Goal: Task Accomplishment & Management: Complete application form

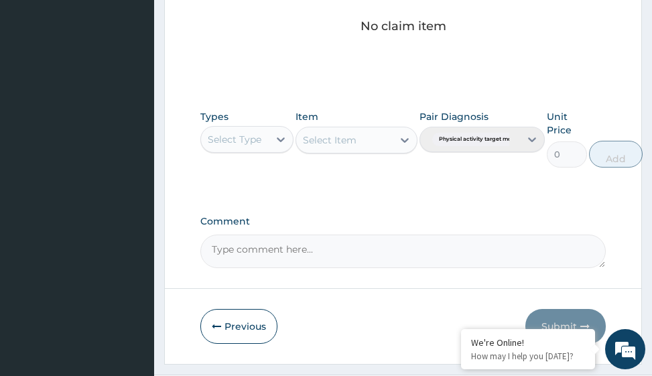
scroll to position [680, 0]
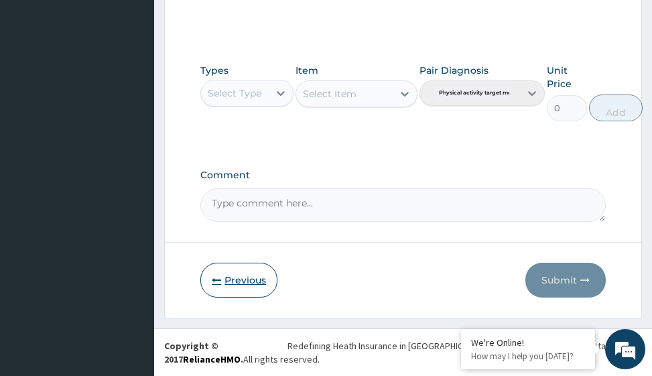
click at [236, 279] on button "Previous" at bounding box center [238, 279] width 77 height 35
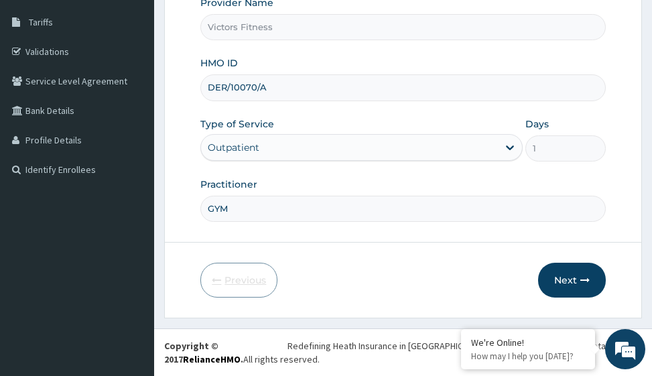
scroll to position [212, 0]
drag, startPoint x: 273, startPoint y: 86, endPoint x: 187, endPoint y: 89, distance: 86.4
click at [187, 89] on form "Step 1 of 2 Claim details Provider Name Victors Fitness HMO ID DER/10070/A Type…" at bounding box center [402, 100] width 477 height 435
type input "BLX/10037/A"
click at [572, 279] on button "Next" at bounding box center [572, 279] width 68 height 35
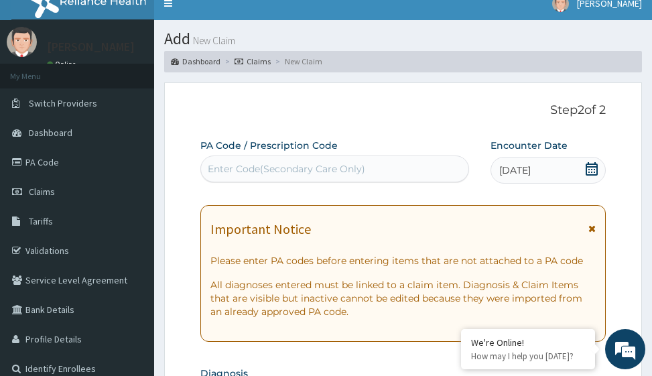
scroll to position [11, 0]
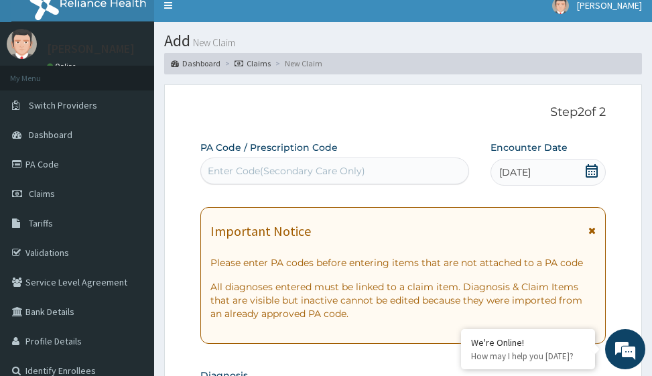
click at [296, 171] on div "Enter Code(Secondary Care Only)" at bounding box center [286, 170] width 157 height 13
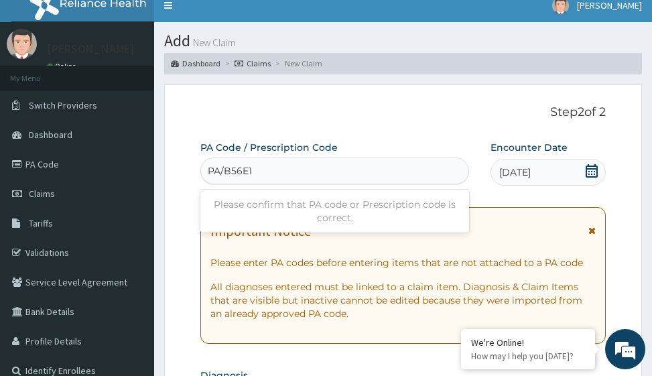
type input "PA/B56E13"
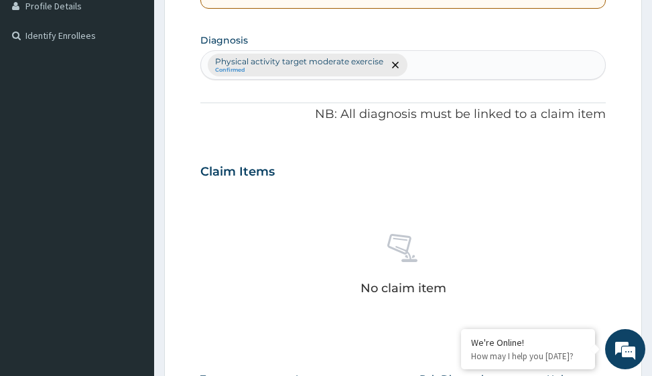
scroll to position [654, 0]
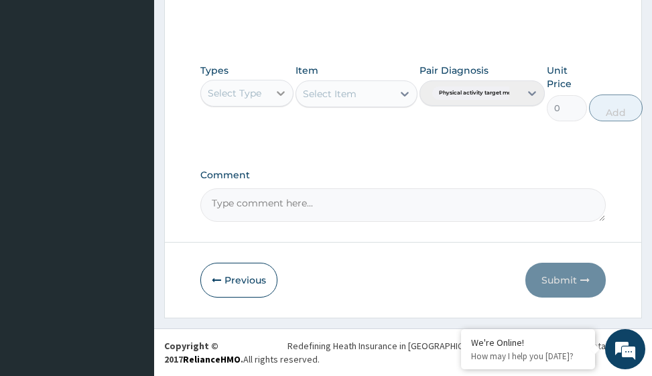
click at [277, 90] on icon at bounding box center [280, 92] width 13 height 13
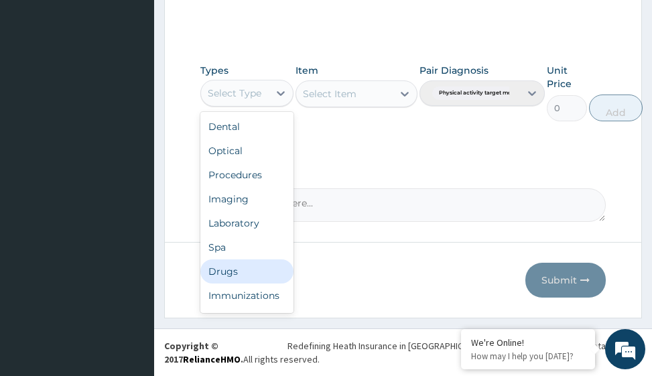
scroll to position [46, 0]
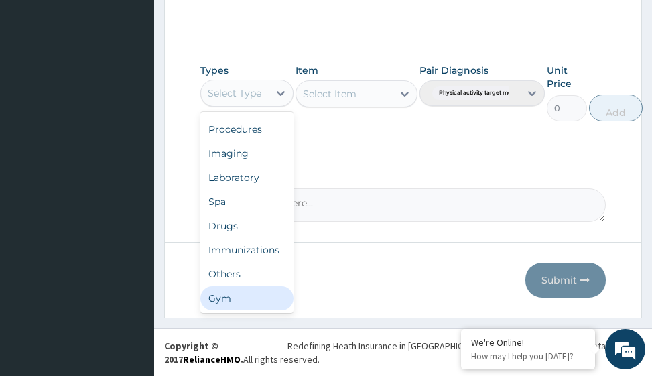
click at [237, 303] on div "Gym" at bounding box center [246, 298] width 93 height 24
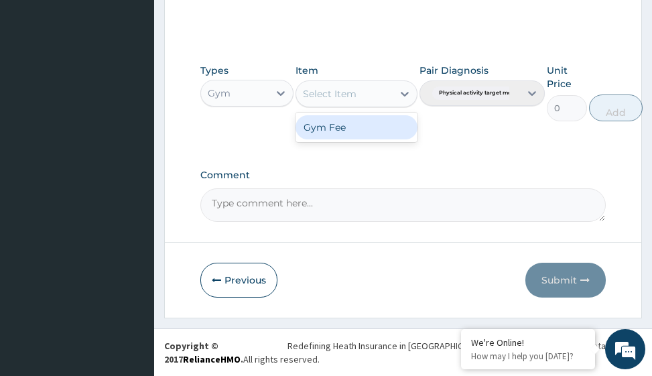
click at [404, 96] on icon at bounding box center [404, 93] width 13 height 13
click at [395, 134] on div "Gym Fee" at bounding box center [355, 127] width 121 height 24
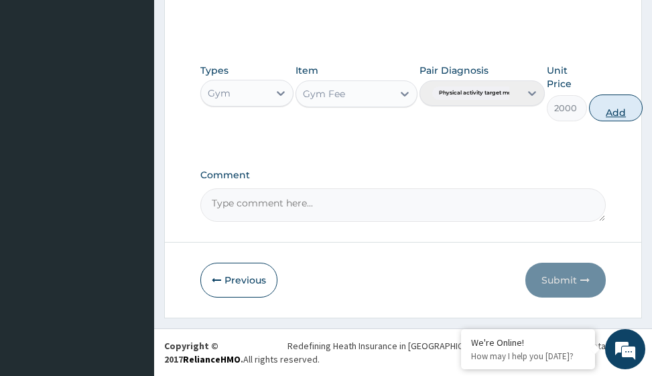
click at [618, 108] on button "Add" at bounding box center [616, 107] width 54 height 27
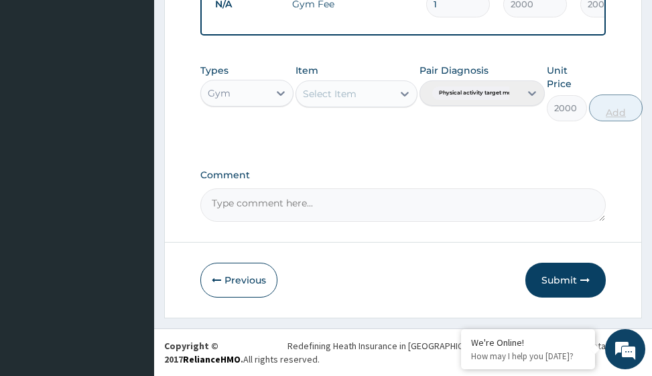
type input "0"
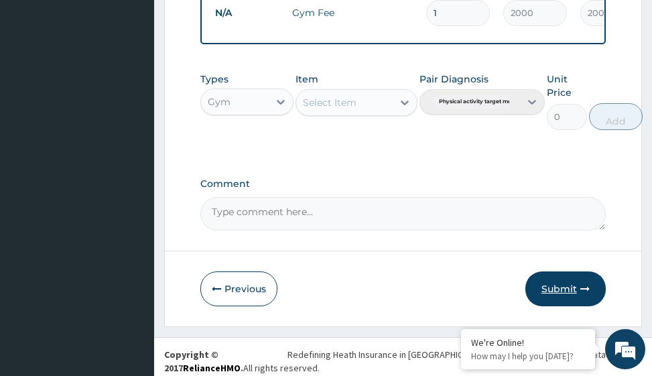
click at [552, 293] on button "Submit" at bounding box center [565, 288] width 80 height 35
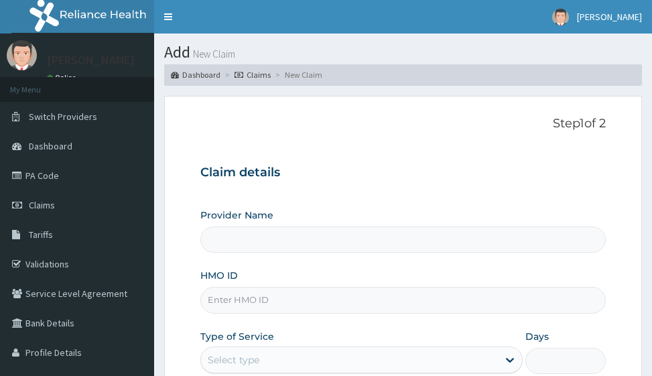
drag, startPoint x: 254, startPoint y: 304, endPoint x: 256, endPoint y: 294, distance: 10.2
click at [254, 304] on input "HMO ID" at bounding box center [402, 300] width 404 height 26
type input "Victors Fitness"
type input "1"
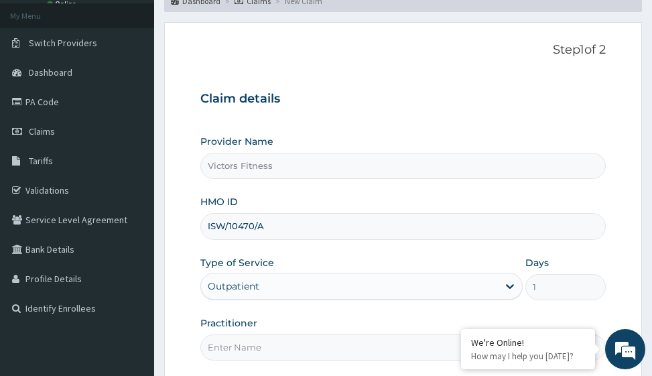
scroll to position [212, 0]
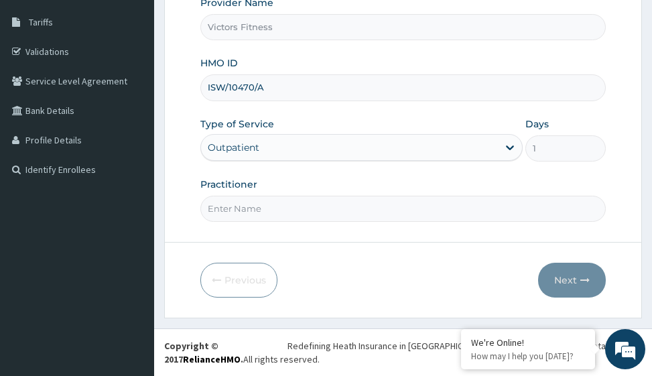
type input "ISW/10470/A"
click at [269, 202] on input "Practitioner" at bounding box center [402, 209] width 404 height 26
type input "GYM"
click at [568, 277] on button "Next" at bounding box center [572, 279] width 68 height 35
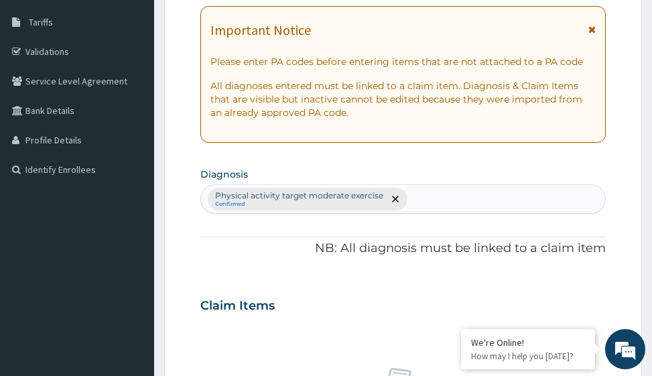
scroll to position [11, 0]
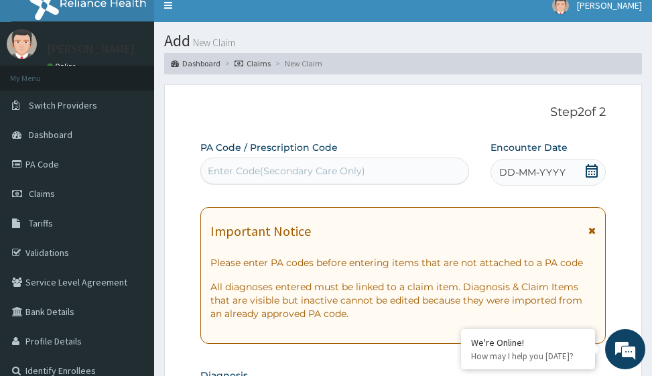
click at [550, 171] on span "DD-MM-YYYY" at bounding box center [532, 171] width 66 height 13
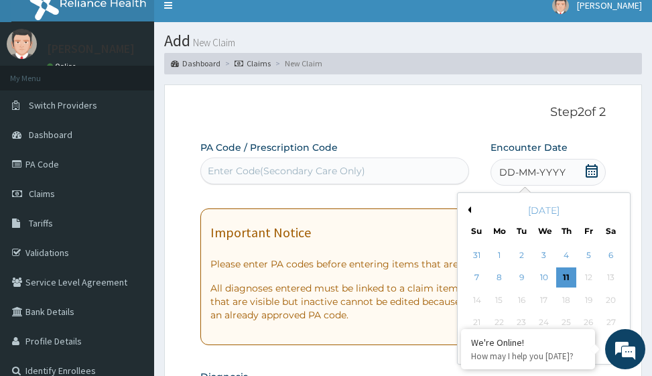
click at [467, 210] on button "Previous Month" at bounding box center [467, 209] width 7 height 7
click at [588, 297] on div "18" at bounding box center [588, 300] width 20 height 20
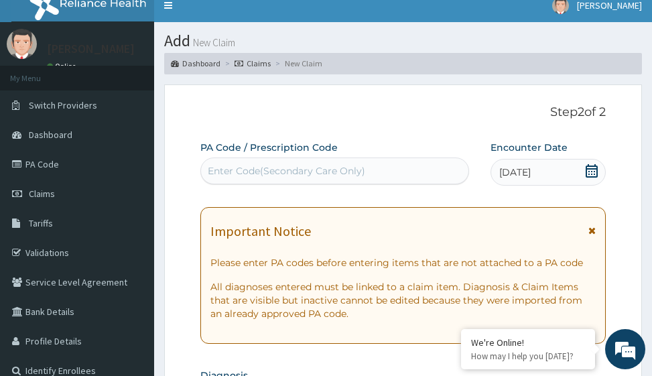
click at [277, 169] on div "Enter Code(Secondary Care Only)" at bounding box center [286, 170] width 157 height 13
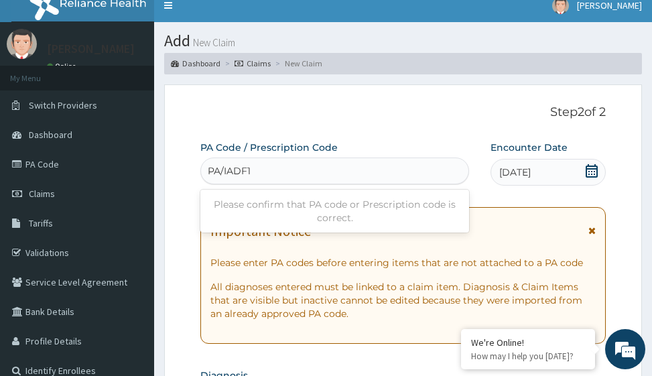
type input "PA/IADF1F"
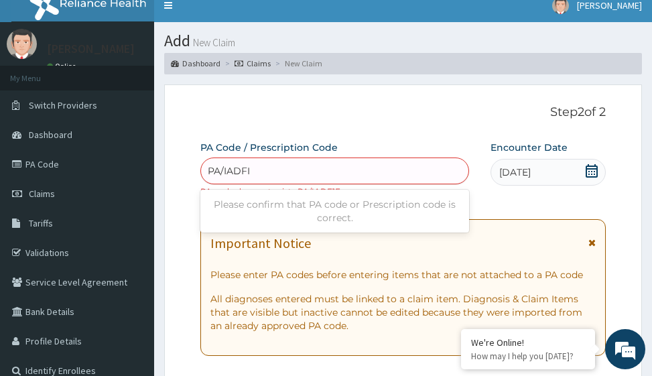
type input "PA/IADFIF"
type input "PA/1ADF1F"
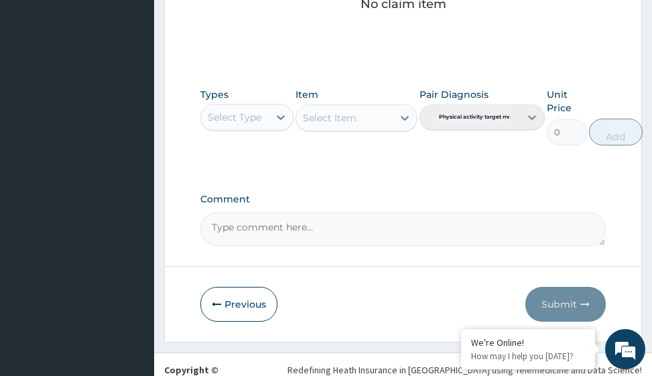
scroll to position [654, 0]
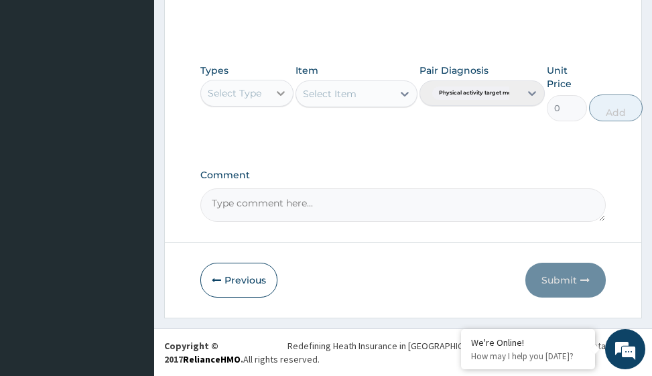
click at [281, 95] on icon at bounding box center [281, 93] width 8 height 5
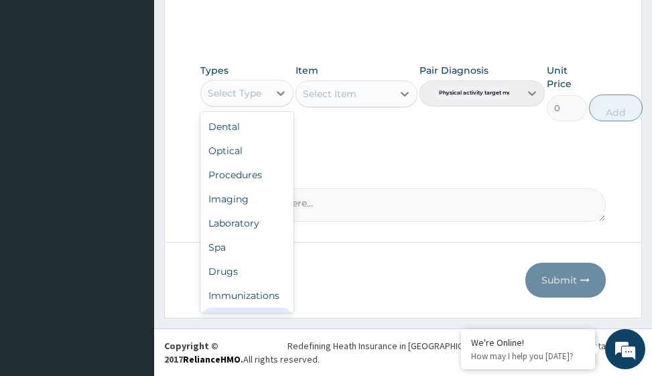
scroll to position [46, 0]
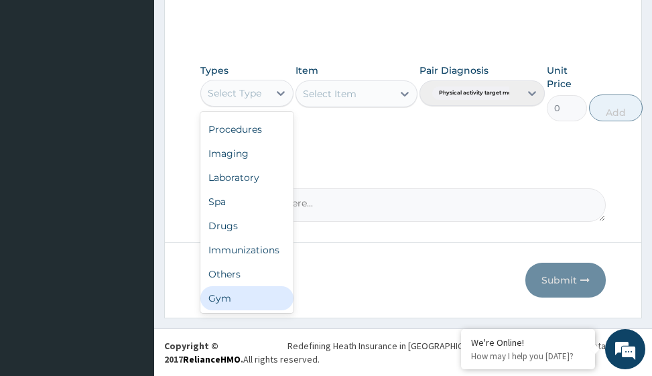
click at [263, 304] on div "Gym" at bounding box center [246, 298] width 93 height 24
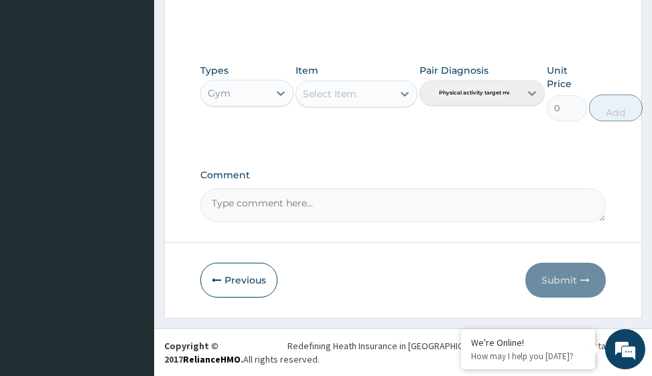
click at [403, 94] on div "Select Item" at bounding box center [355, 93] width 121 height 27
click at [407, 92] on icon at bounding box center [404, 93] width 13 height 13
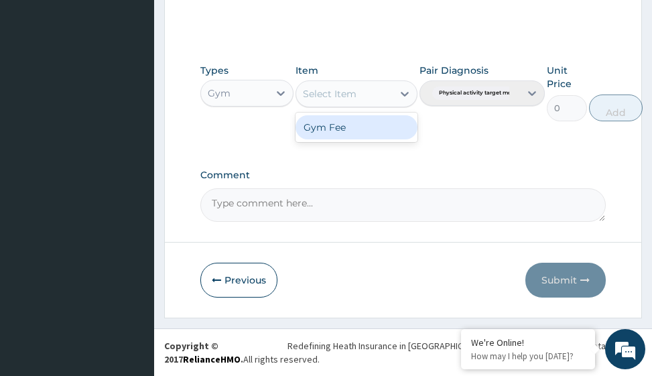
click at [370, 125] on div "Gym Fee" at bounding box center [355, 127] width 121 height 24
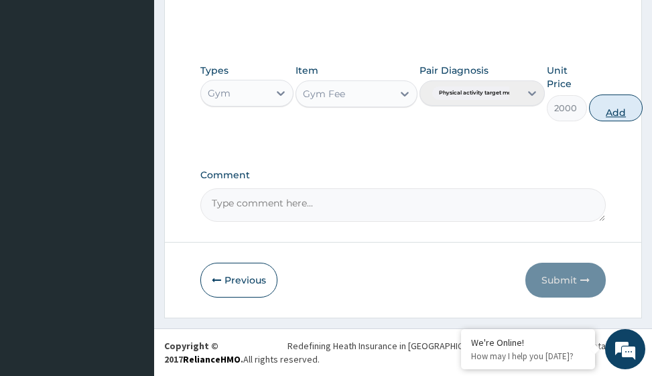
click at [619, 110] on button "Add" at bounding box center [616, 107] width 54 height 27
type input "0"
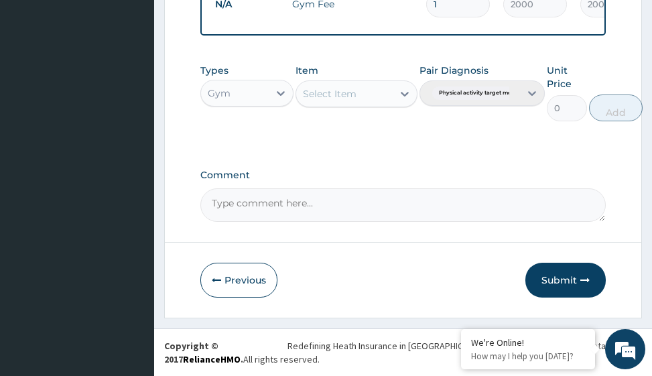
scroll to position [582, 0]
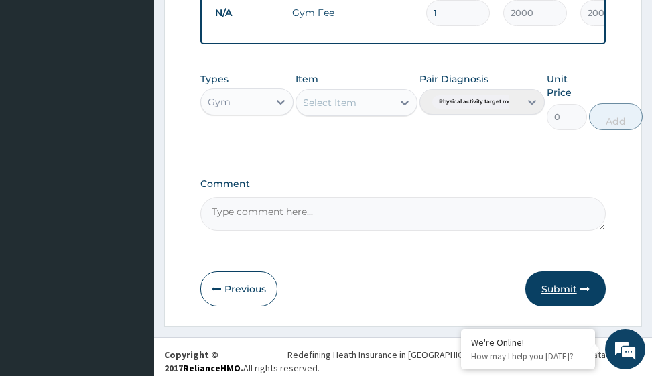
click at [562, 297] on button "Submit" at bounding box center [565, 288] width 80 height 35
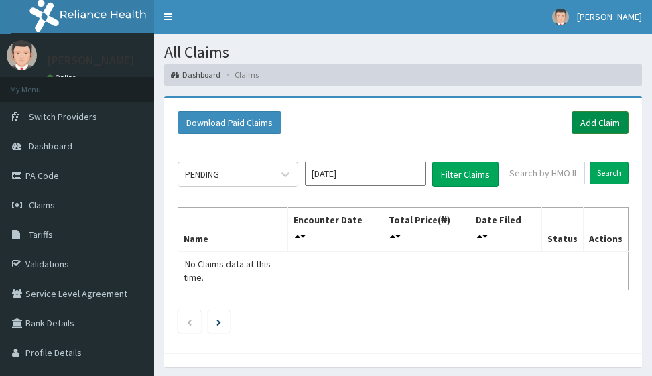
click at [603, 119] on link "Add Claim" at bounding box center [599, 122] width 57 height 23
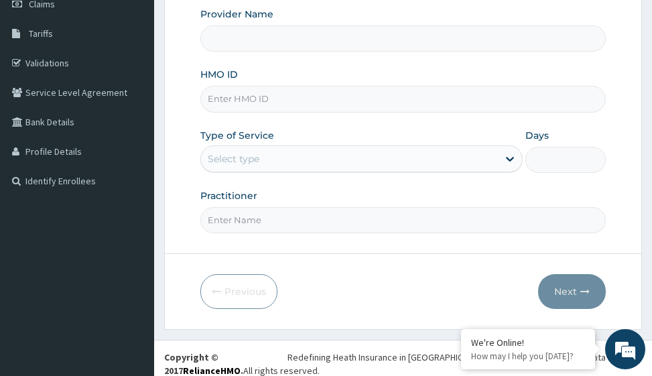
type input "Victors Fitness"
type input "1"
type input "OHT/10995/"
click at [241, 216] on input "Practitioner" at bounding box center [402, 220] width 404 height 26
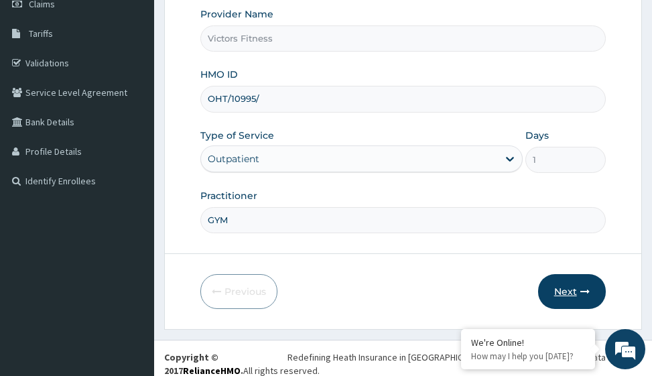
type input "GYM"
click at [570, 290] on button "Next" at bounding box center [572, 291] width 68 height 35
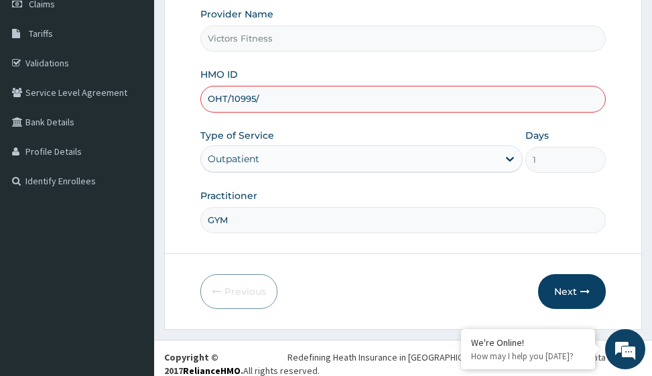
click at [266, 98] on input "OHT/10995/" at bounding box center [402, 99] width 404 height 26
type input "OHT/10995/A"
click at [575, 297] on button "Next" at bounding box center [572, 291] width 68 height 35
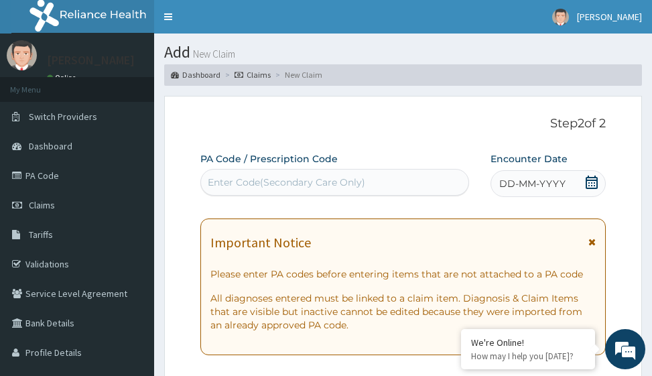
click at [552, 183] on span "DD-MM-YYYY" at bounding box center [532, 183] width 66 height 13
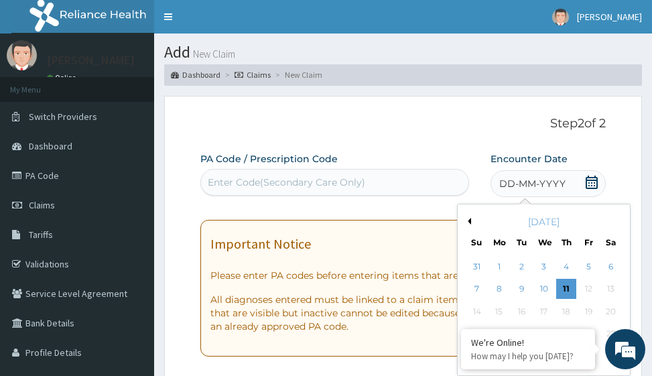
scroll to position [134, 0]
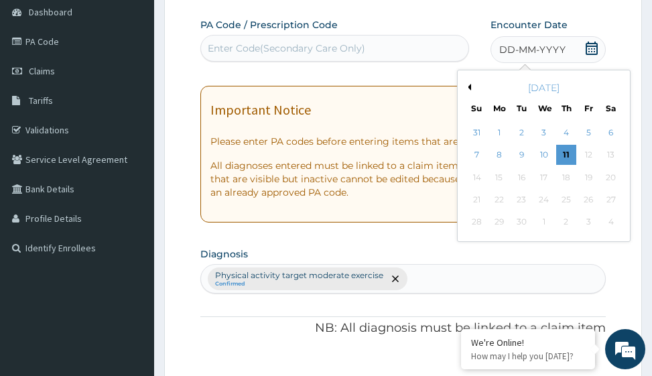
click at [469, 88] on button "Previous Month" at bounding box center [467, 87] width 7 height 7
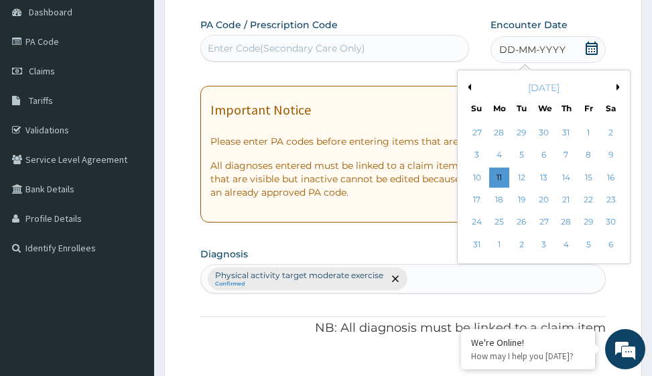
click at [469, 88] on button "Previous Month" at bounding box center [467, 87] width 7 height 7
click at [611, 173] on div "19" at bounding box center [611, 177] width 20 height 20
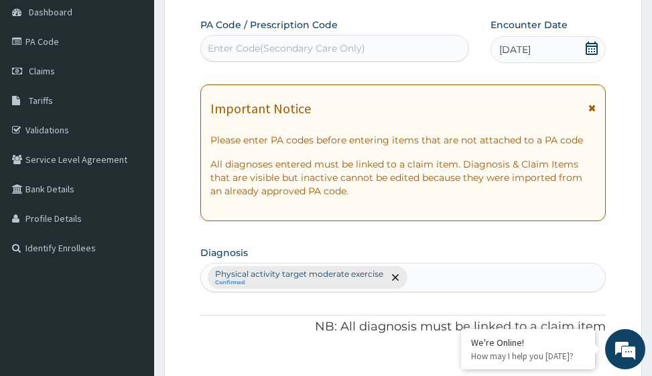
click at [348, 48] on div "Enter Code(Secondary Care Only)" at bounding box center [286, 48] width 157 height 13
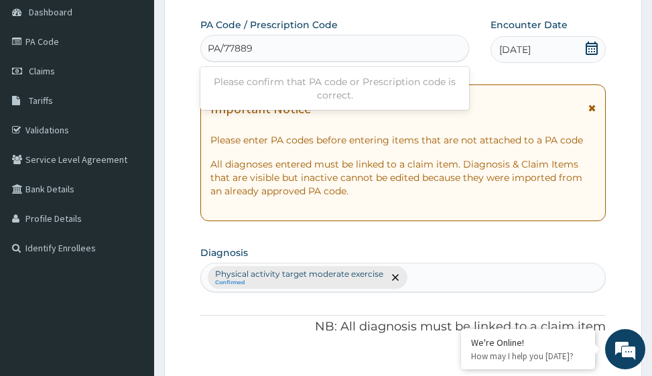
type input "PA/77889B"
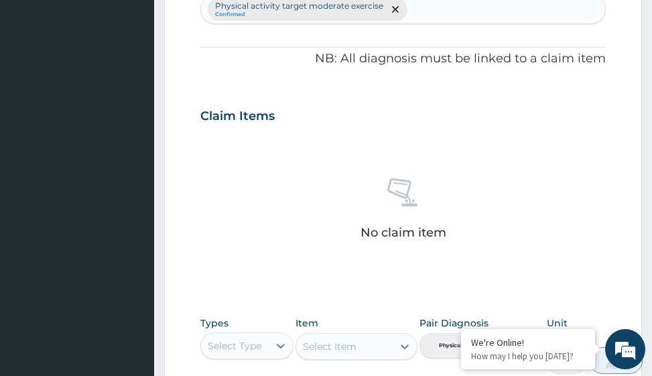
scroll to position [654, 0]
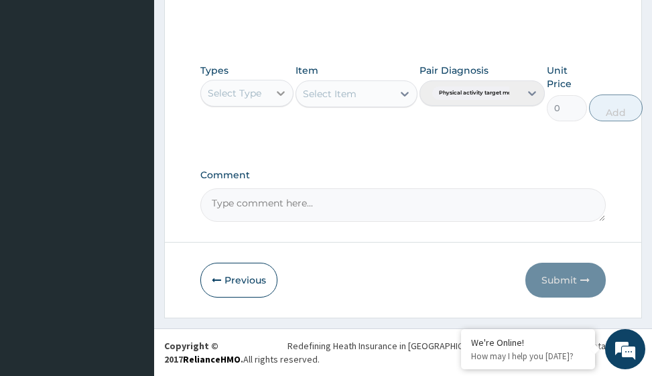
click at [280, 92] on icon at bounding box center [280, 92] width 13 height 13
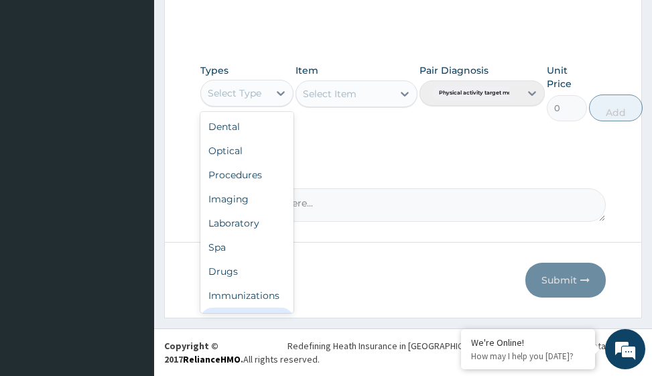
scroll to position [46, 0]
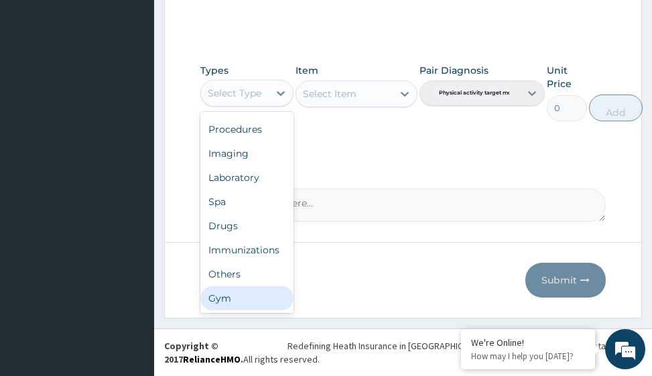
click at [263, 296] on div "Gym" at bounding box center [246, 298] width 93 height 24
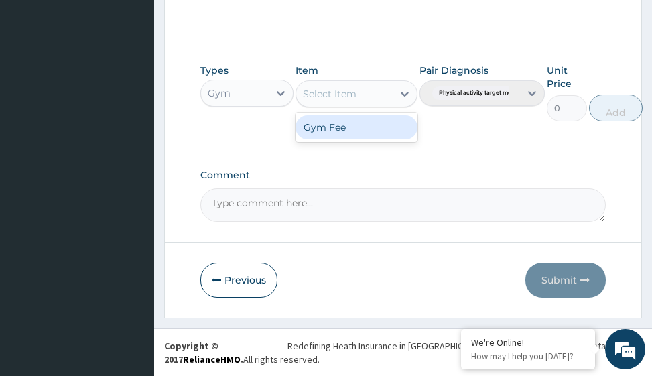
click at [402, 96] on icon at bounding box center [404, 93] width 13 height 13
click at [362, 128] on div "Gym Fee" at bounding box center [355, 127] width 121 height 24
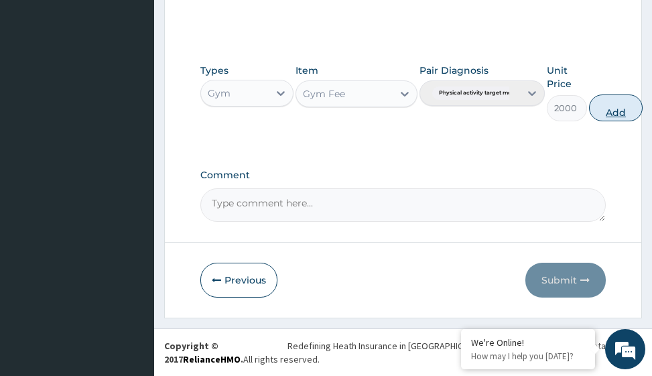
click at [614, 110] on button "Add" at bounding box center [616, 107] width 54 height 27
type input "0"
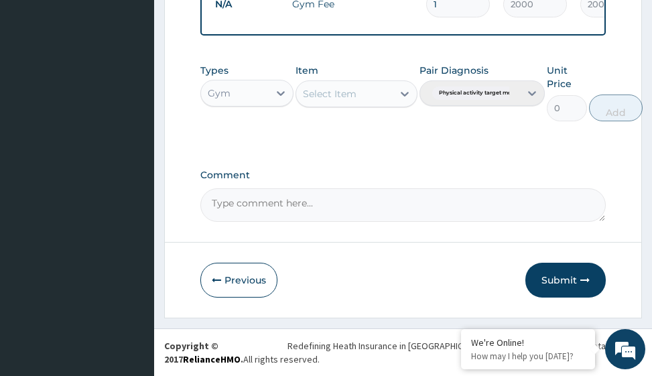
scroll to position [601, 0]
click at [564, 277] on button "Submit" at bounding box center [565, 279] width 80 height 35
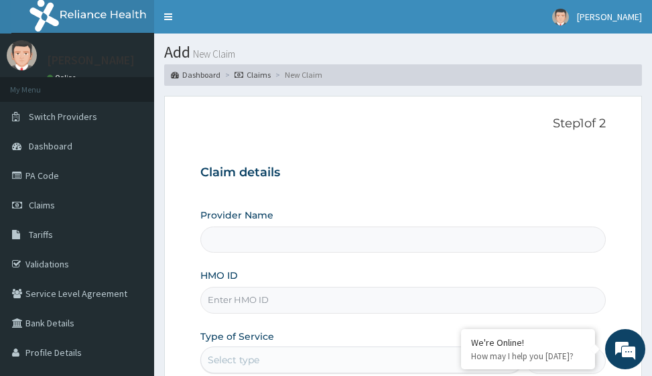
click at [220, 303] on input "HMO ID" at bounding box center [402, 300] width 404 height 26
type input "S"
type input "Victors Fitness"
type input "SL"
type input "1"
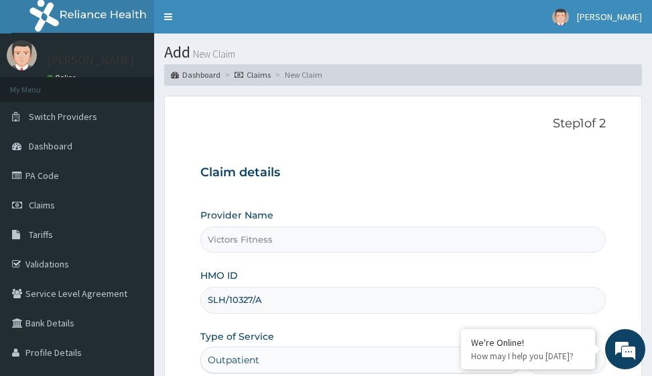
scroll to position [201, 0]
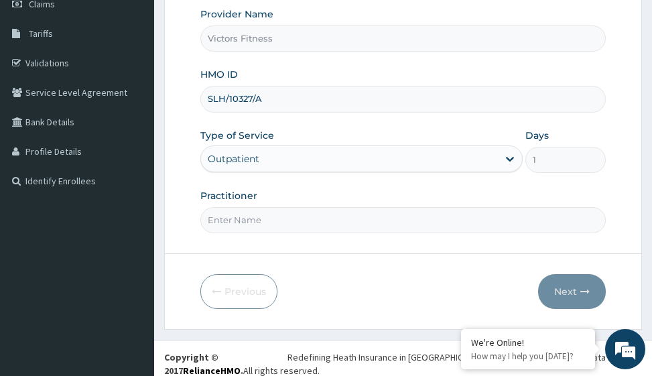
type input "SLH/10327/A"
click at [246, 216] on input "Practitioner" at bounding box center [402, 220] width 404 height 26
type input "GYM"
click at [567, 291] on button "Next" at bounding box center [572, 291] width 68 height 35
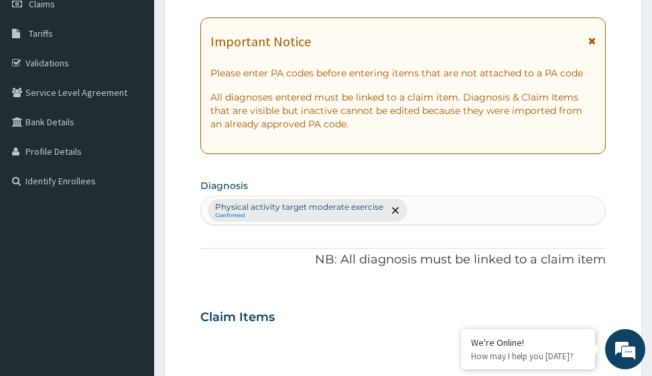
scroll to position [0, 0]
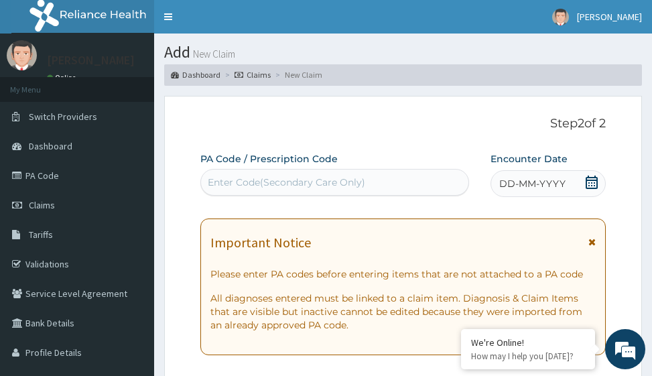
click at [529, 186] on span "DD-MM-YYYY" at bounding box center [532, 183] width 66 height 13
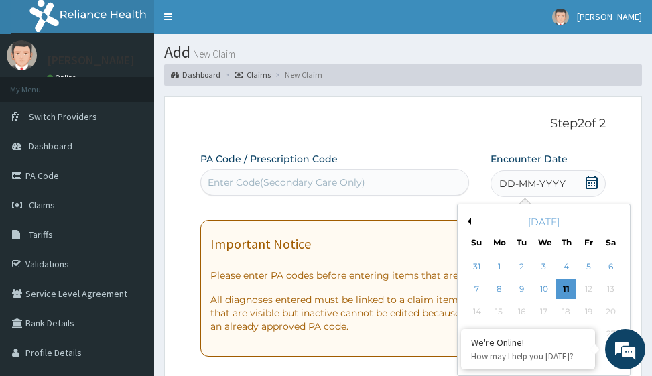
scroll to position [67, 0]
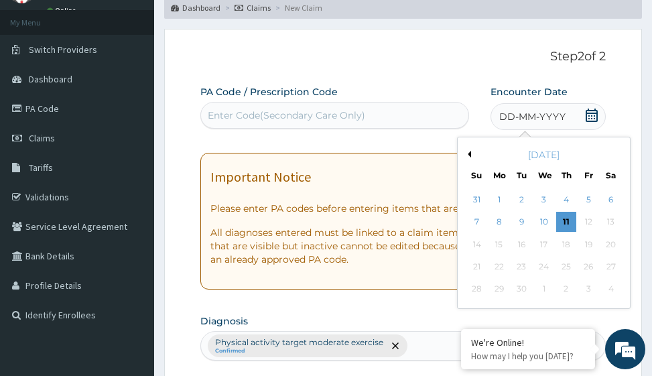
click at [468, 156] on button "Previous Month" at bounding box center [467, 154] width 7 height 7
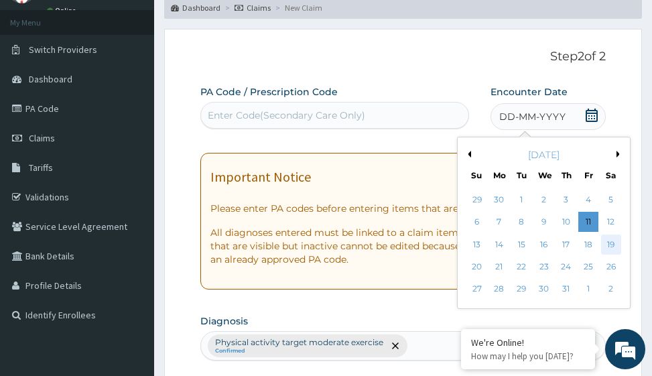
click at [613, 243] on div "19" at bounding box center [611, 244] width 20 height 20
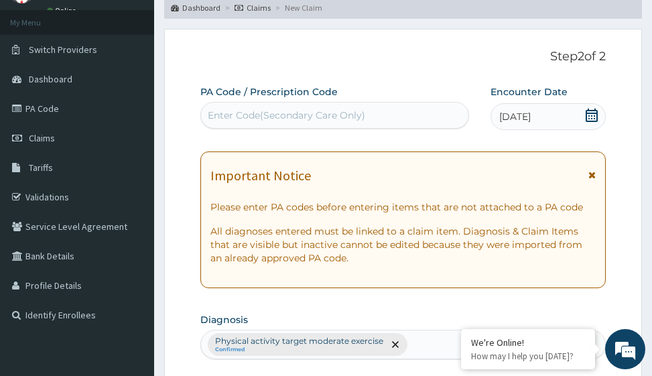
click at [382, 115] on div "Enter Code(Secondary Care Only)" at bounding box center [334, 114] width 267 height 21
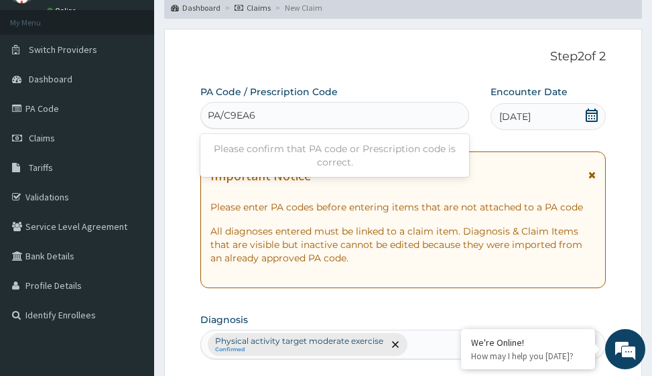
type input "PA/C9EA68"
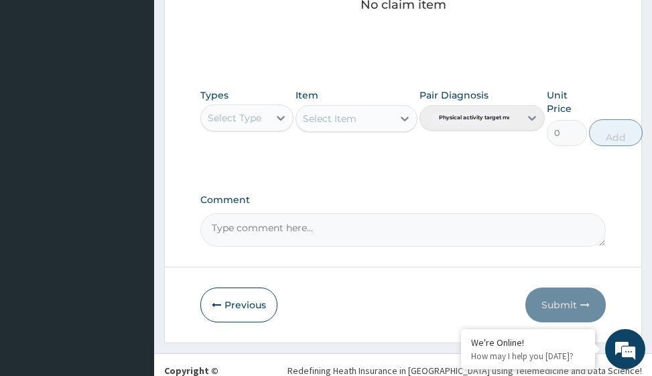
scroll to position [654, 0]
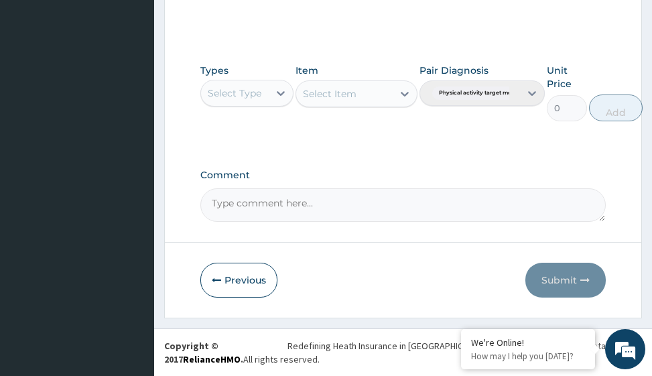
click at [293, 94] on div "Select Type" at bounding box center [246, 93] width 93 height 27
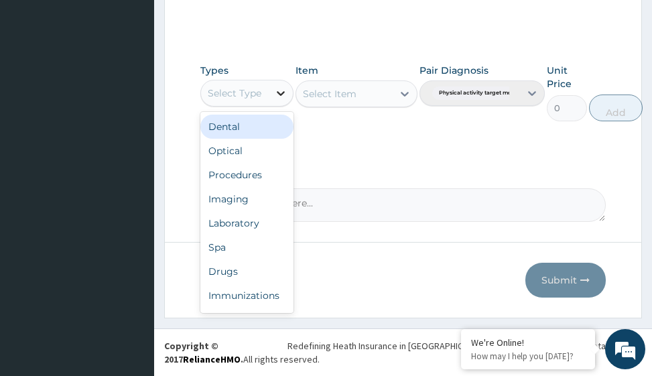
click at [283, 96] on icon at bounding box center [280, 92] width 13 height 13
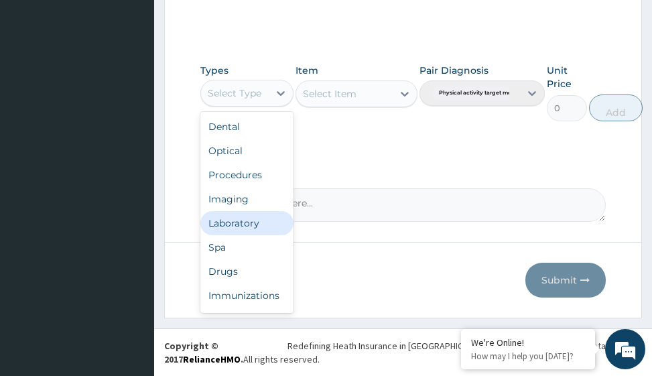
scroll to position [46, 0]
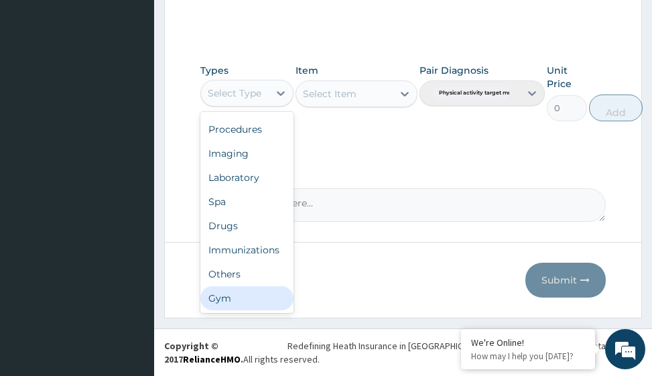
click at [249, 297] on div "Gym" at bounding box center [246, 298] width 93 height 24
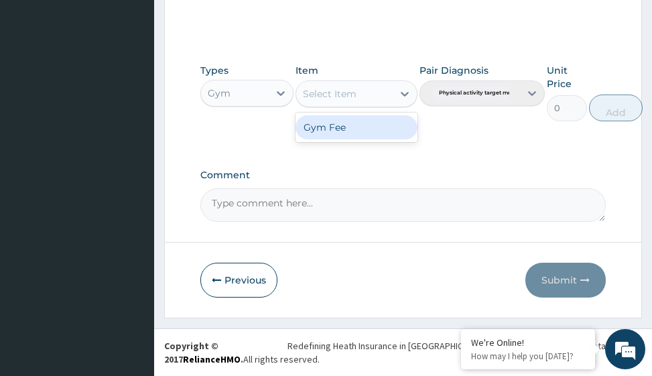
click at [408, 93] on icon at bounding box center [404, 94] width 8 height 5
click at [388, 126] on div "Gym Fee" at bounding box center [355, 127] width 121 height 24
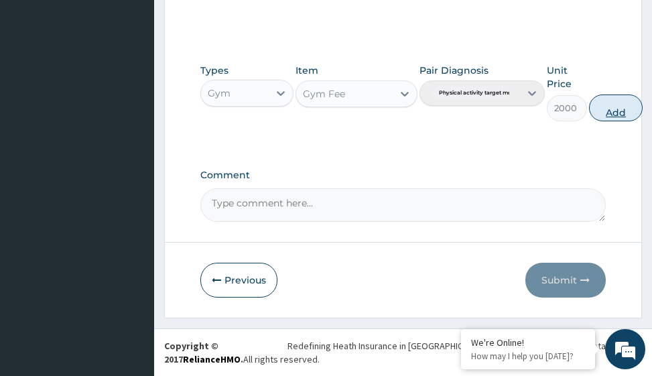
click at [621, 112] on button "Add" at bounding box center [616, 107] width 54 height 27
type input "0"
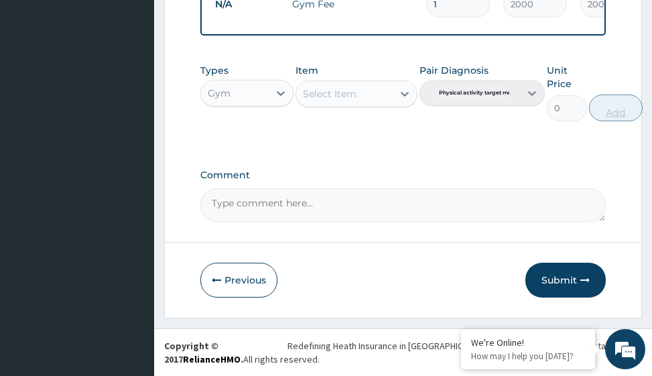
scroll to position [582, 0]
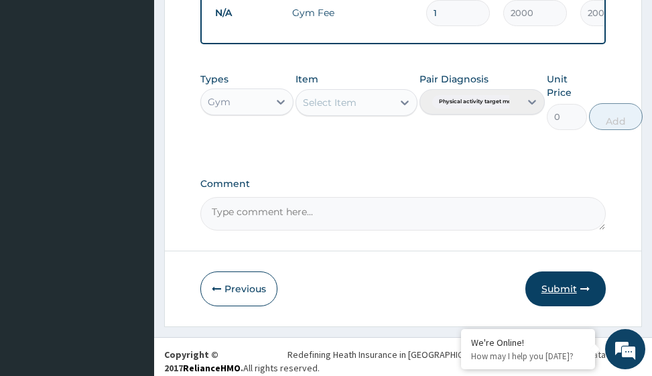
click at [571, 299] on button "Submit" at bounding box center [565, 288] width 80 height 35
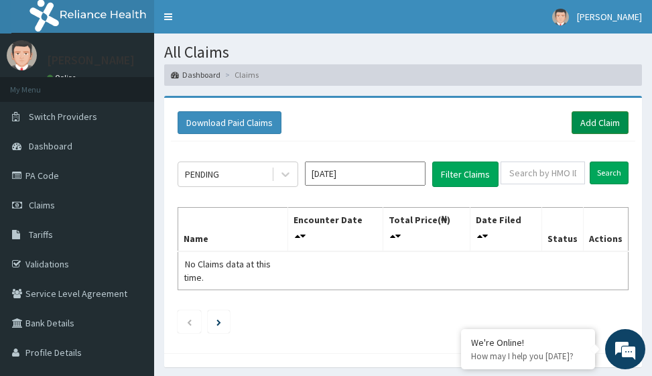
click at [601, 118] on link "Add Claim" at bounding box center [599, 122] width 57 height 23
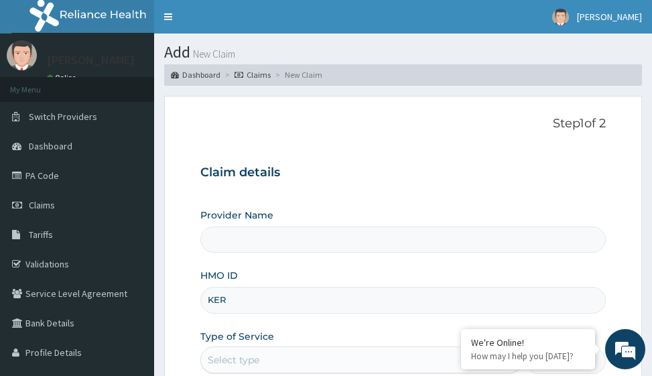
type input "KER/"
type input "Victors Fitness"
type input "1"
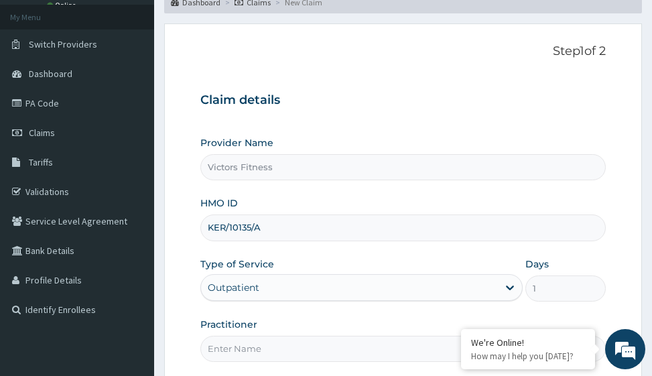
scroll to position [201, 0]
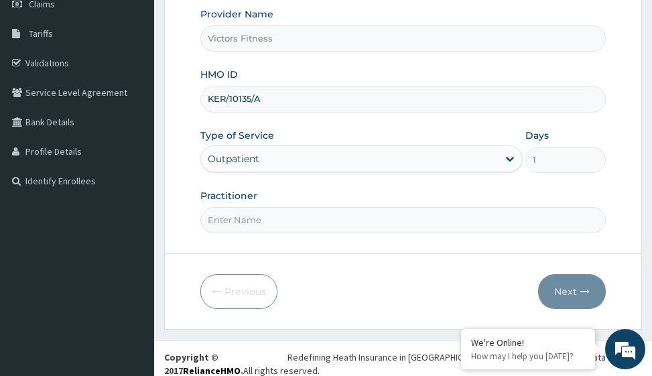
type input "KER/10135/A"
click at [267, 217] on input "Practitioner" at bounding box center [402, 220] width 404 height 26
type input "GYM"
click at [562, 291] on button "Next" at bounding box center [572, 291] width 68 height 35
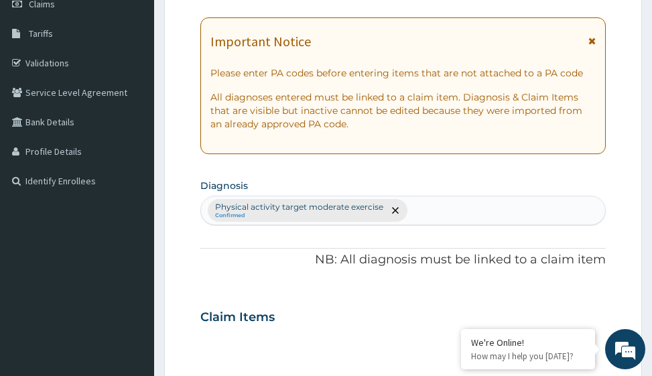
scroll to position [0, 0]
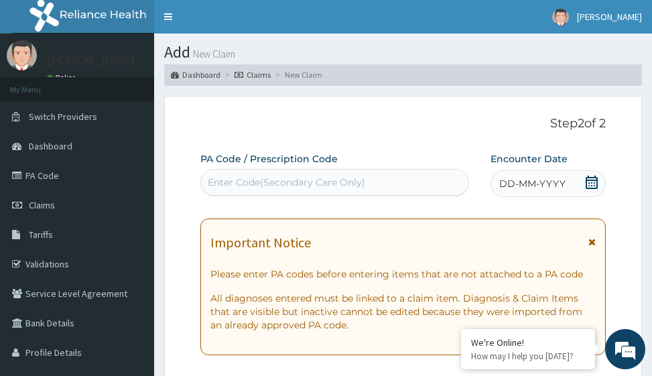
click at [527, 183] on span "DD-MM-YYYY" at bounding box center [532, 183] width 66 height 13
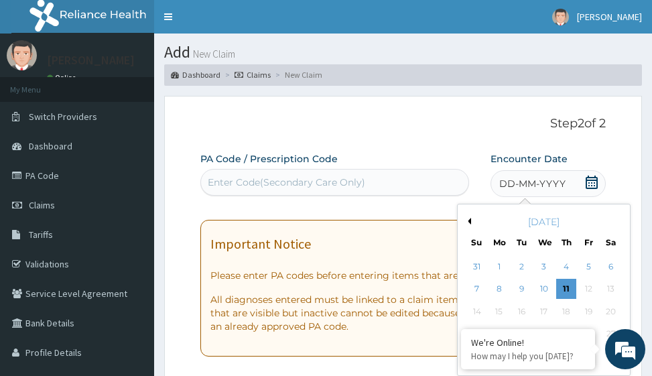
scroll to position [201, 0]
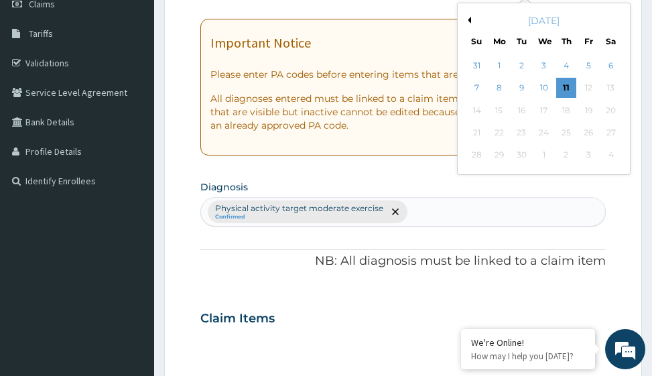
click at [469, 17] on button "Previous Month" at bounding box center [467, 20] width 7 height 7
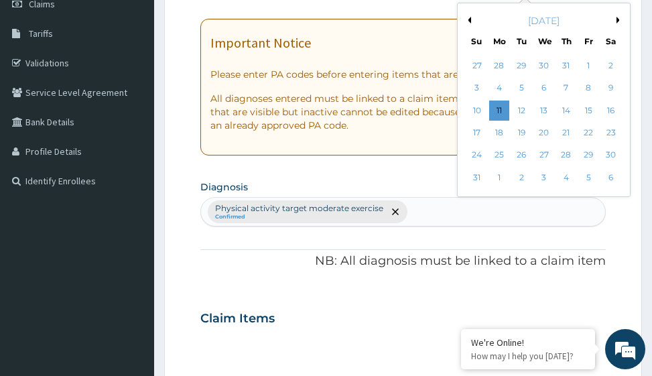
click at [469, 17] on button "Previous Month" at bounding box center [467, 20] width 7 height 7
click at [611, 111] on div "19" at bounding box center [611, 110] width 20 height 20
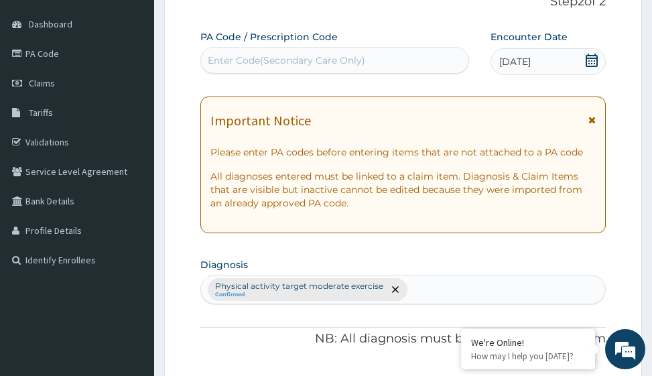
scroll to position [0, 0]
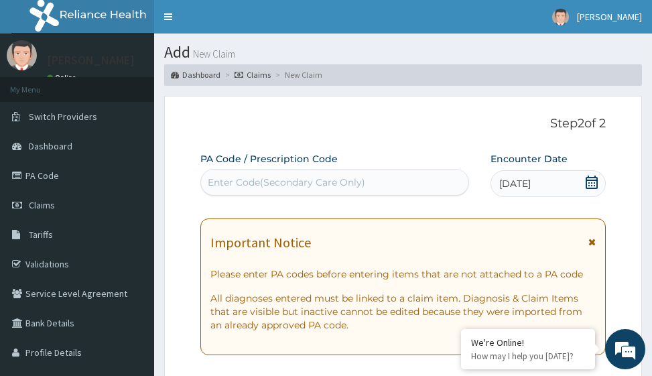
click at [262, 181] on div "Enter Code(Secondary Care Only)" at bounding box center [286, 181] width 157 height 13
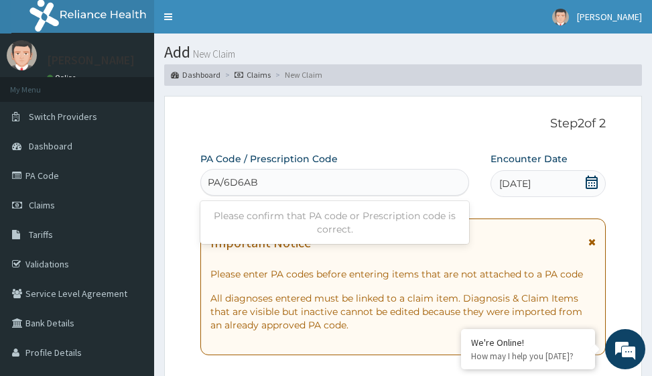
type input "PA/6D6AB3"
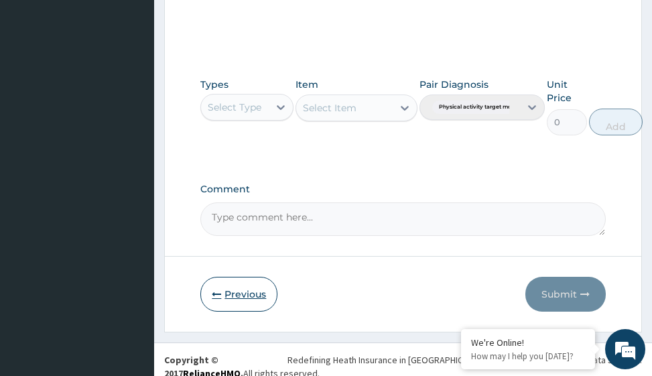
scroll to position [654, 0]
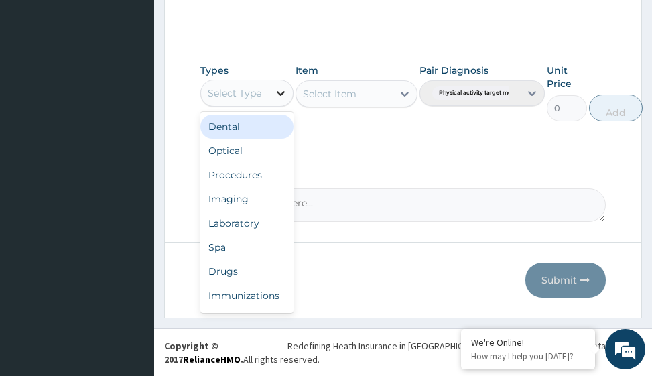
click at [277, 90] on icon at bounding box center [280, 92] width 13 height 13
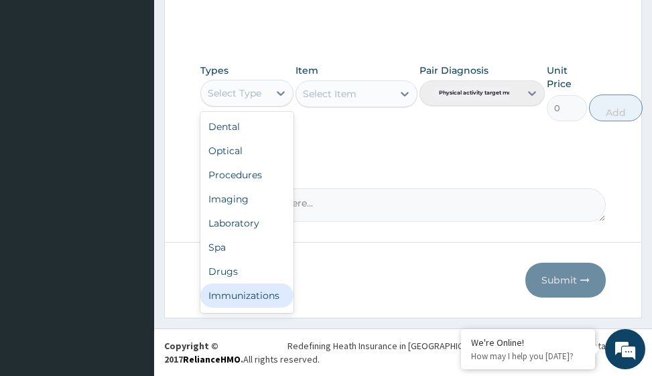
scroll to position [46, 0]
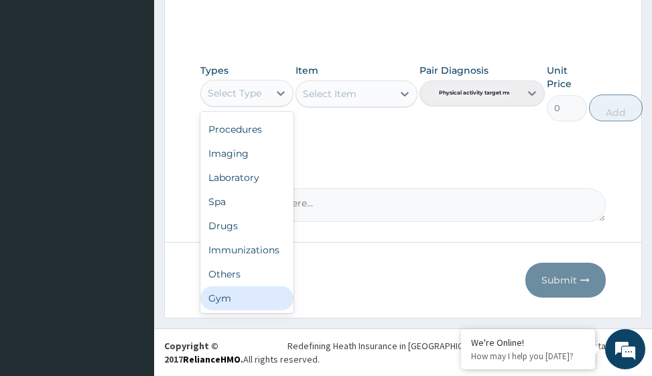
click at [228, 296] on div "Gym" at bounding box center [246, 298] width 93 height 24
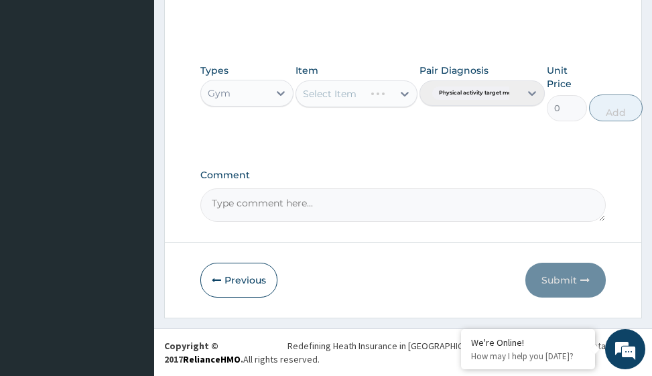
click at [407, 94] on div "Select Item" at bounding box center [355, 93] width 121 height 27
click at [407, 89] on icon at bounding box center [404, 93] width 13 height 13
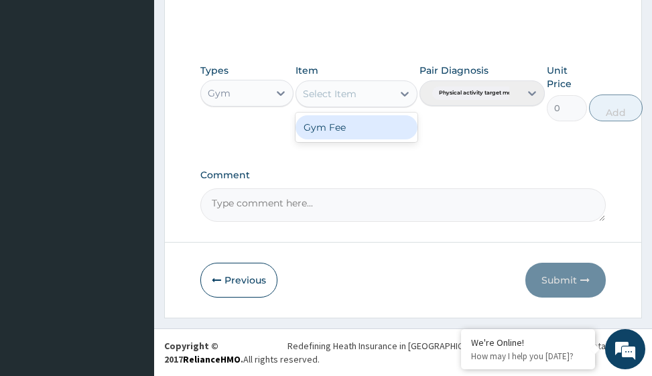
click at [370, 128] on div "Gym Fee" at bounding box center [355, 127] width 121 height 24
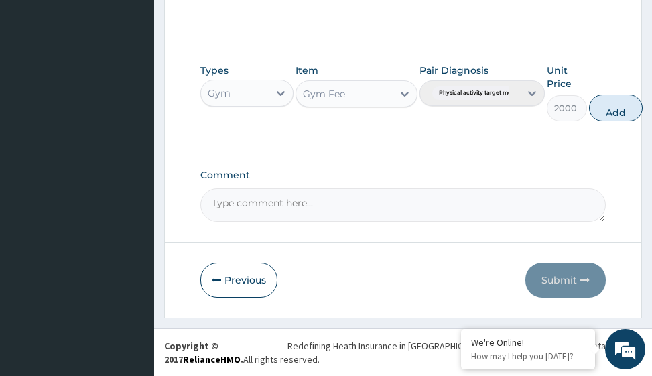
click at [604, 110] on button "Add" at bounding box center [616, 107] width 54 height 27
type input "0"
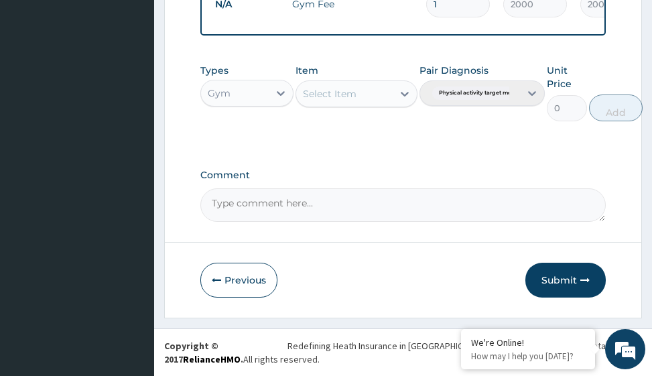
scroll to position [582, 0]
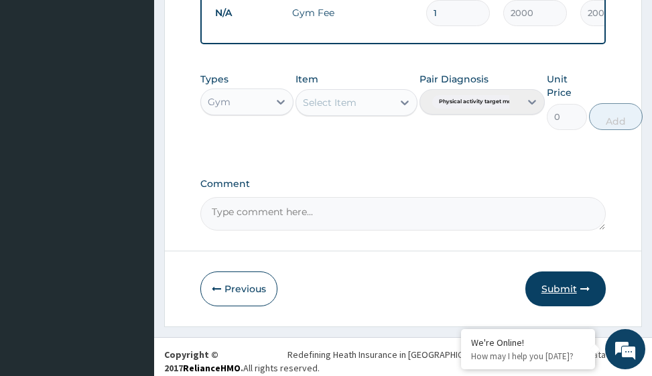
click at [551, 295] on button "Submit" at bounding box center [565, 288] width 80 height 35
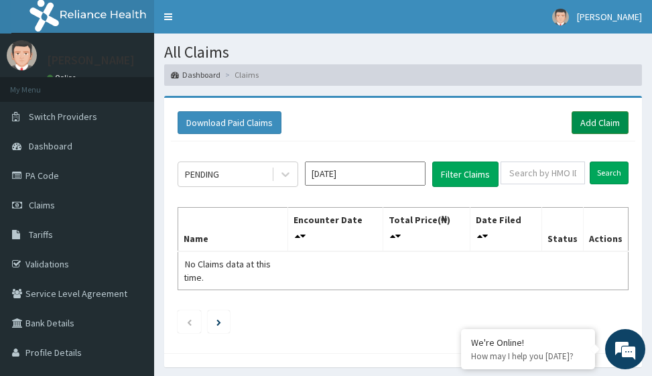
click at [592, 122] on link "Add Claim" at bounding box center [599, 122] width 57 height 23
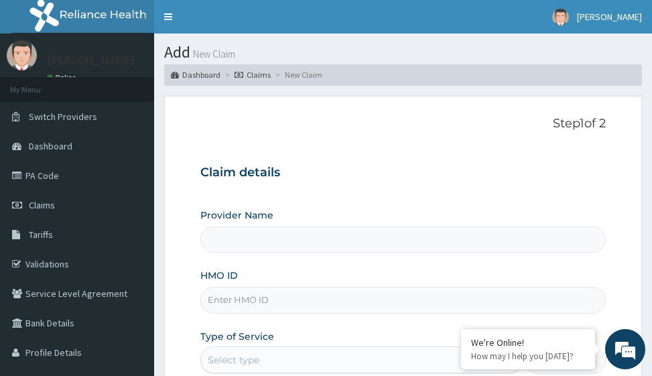
type input "Victors Fitness"
type input "1"
click at [256, 304] on input "HMO ID" at bounding box center [402, 300] width 404 height 26
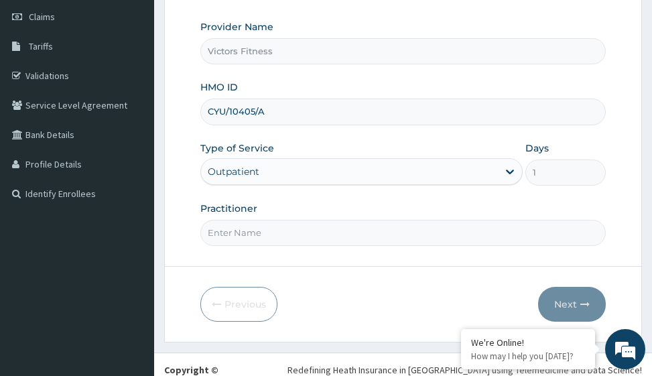
scroll to position [212, 0]
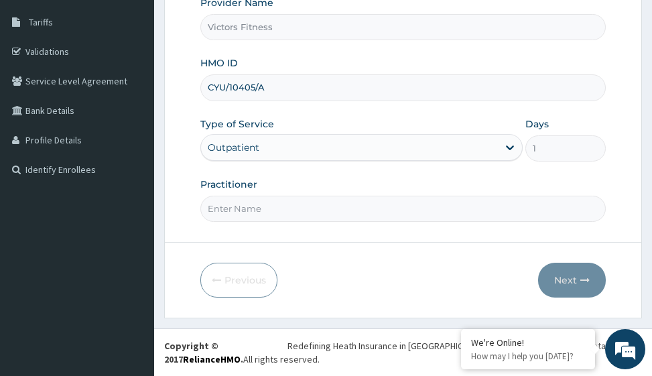
type input "CYU/10405/A"
click at [249, 204] on input "Practitioner" at bounding box center [402, 209] width 404 height 26
type input "P"
type input "GYM"
click at [558, 286] on button "Next" at bounding box center [572, 279] width 68 height 35
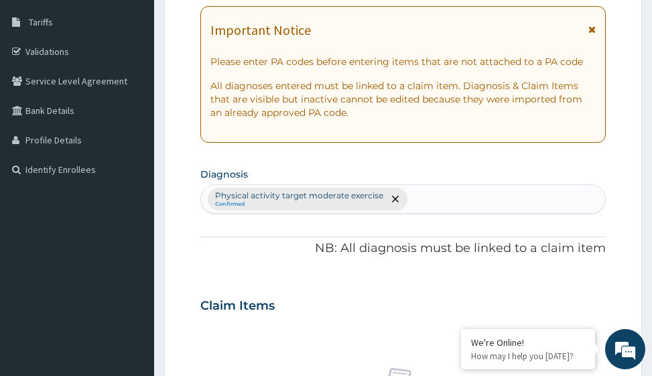
scroll to position [0, 0]
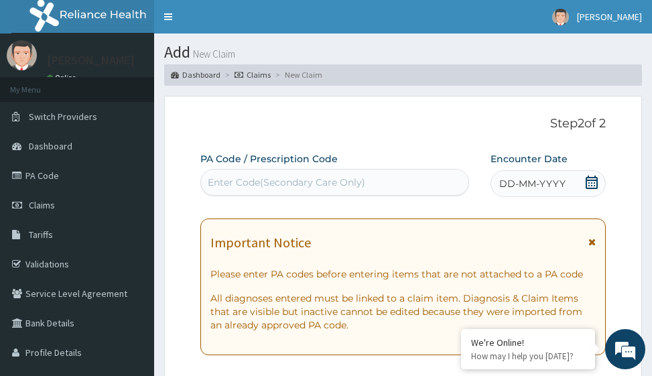
click at [528, 182] on span "DD-MM-YYYY" at bounding box center [532, 183] width 66 height 13
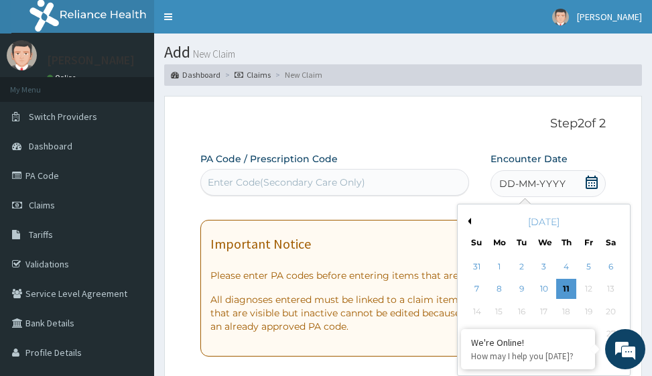
scroll to position [201, 0]
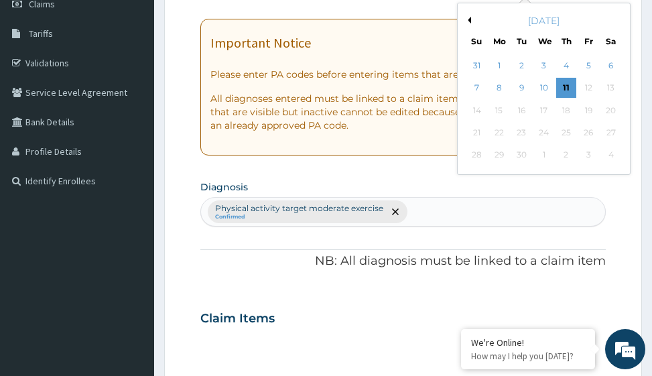
click at [467, 19] on button "Previous Month" at bounding box center [467, 20] width 7 height 7
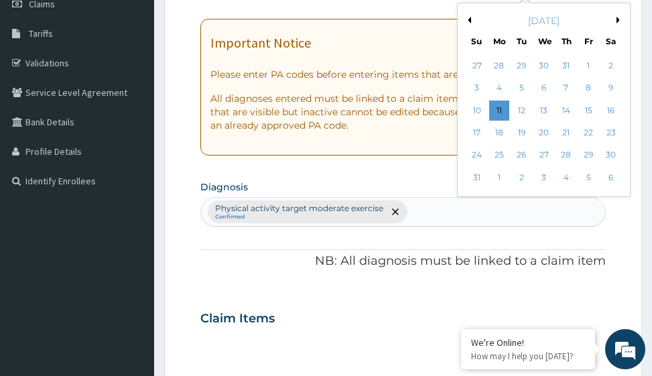
click at [467, 19] on button "Previous Month" at bounding box center [467, 20] width 7 height 7
click at [610, 112] on div "19" at bounding box center [611, 110] width 20 height 20
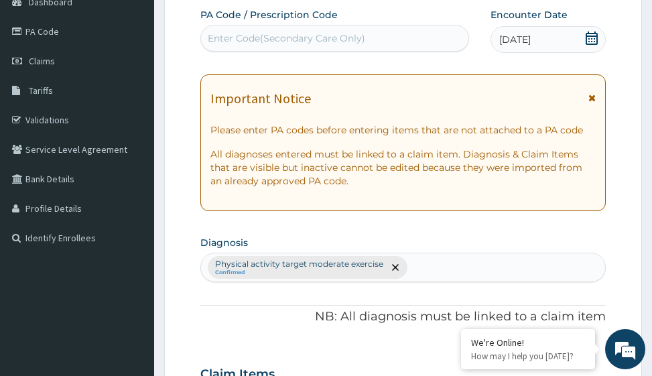
scroll to position [0, 0]
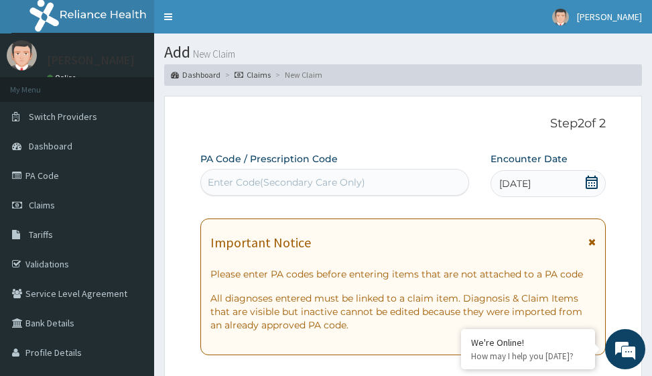
click at [266, 183] on div "Enter Code(Secondary Care Only)" at bounding box center [286, 181] width 157 height 13
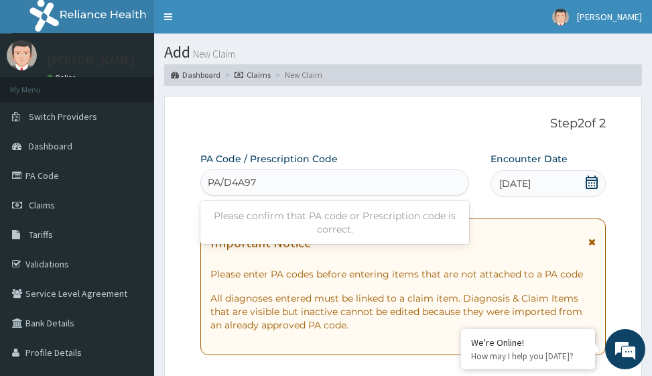
type input "PA/D4A978"
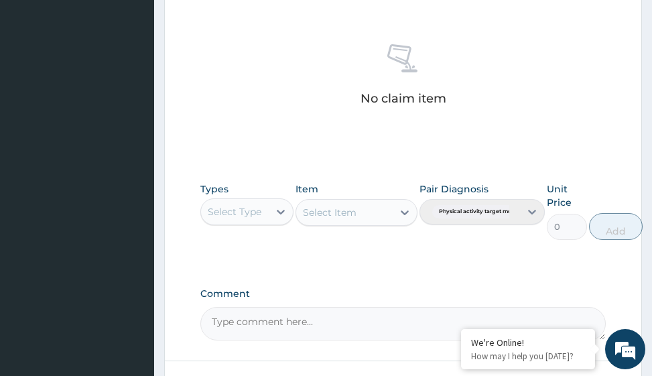
scroll to position [654, 0]
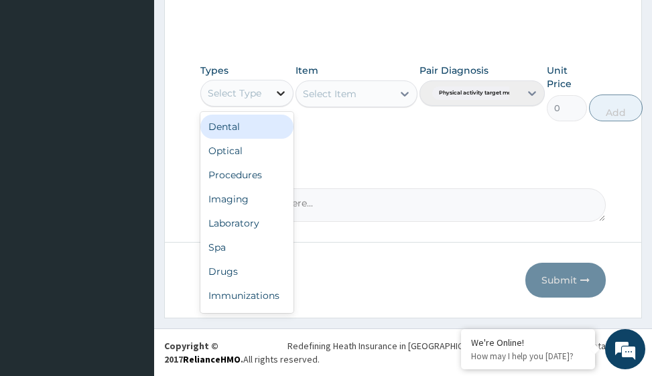
click at [275, 94] on icon at bounding box center [280, 92] width 13 height 13
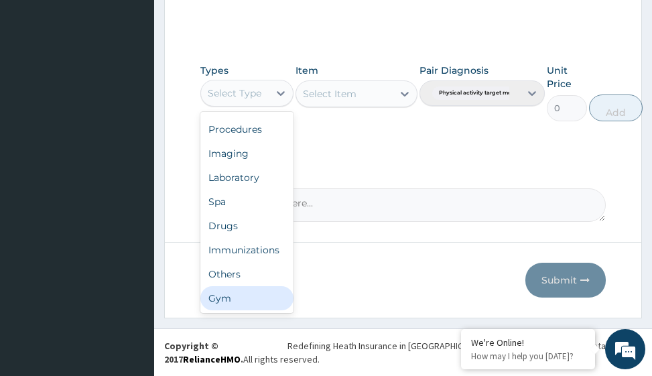
click at [246, 297] on div "Gym" at bounding box center [246, 298] width 93 height 24
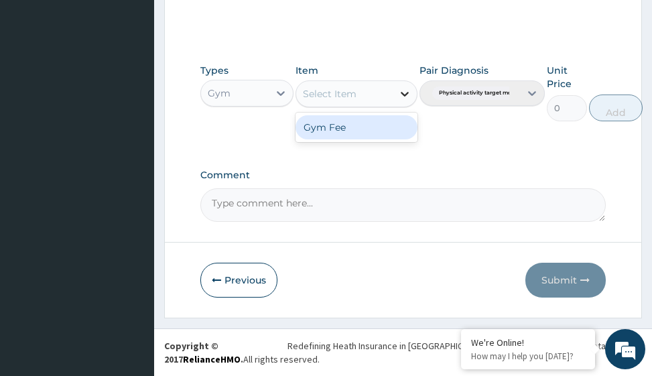
click at [406, 92] on icon at bounding box center [404, 93] width 13 height 13
click at [384, 131] on div "Gym Fee" at bounding box center [355, 127] width 121 height 24
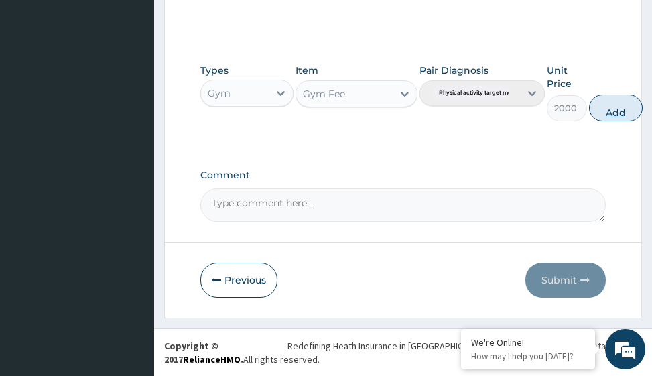
click at [623, 110] on button "Add" at bounding box center [616, 107] width 54 height 27
type input "0"
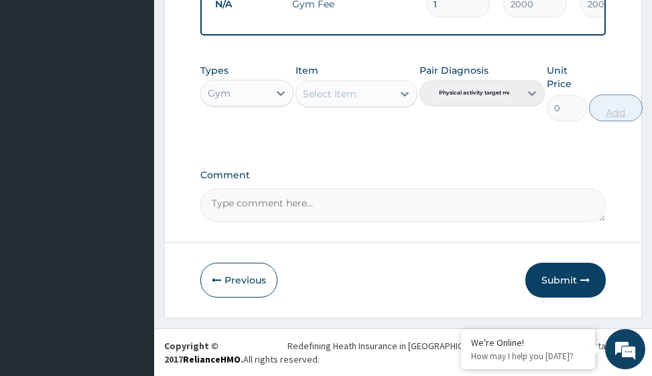
scroll to position [582, 0]
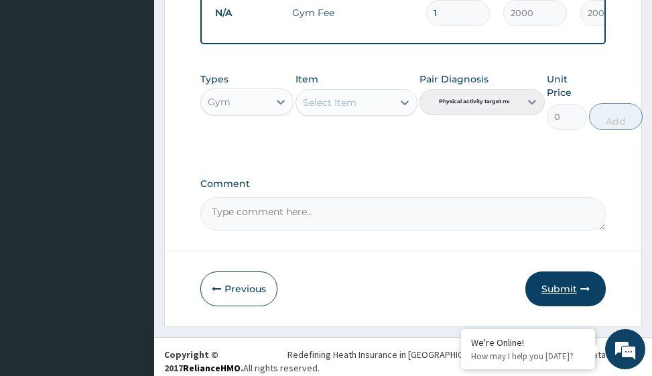
click at [568, 297] on button "Submit" at bounding box center [565, 288] width 80 height 35
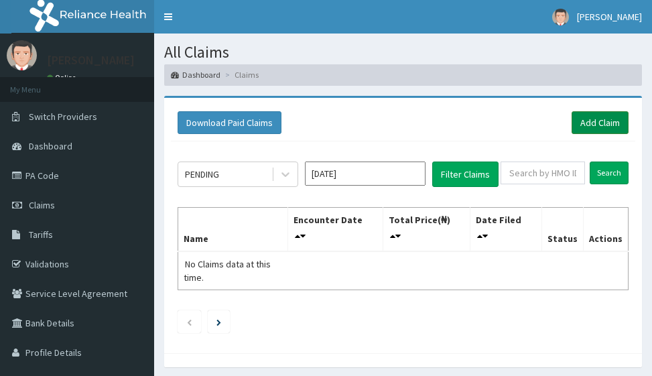
click at [589, 119] on link "Add Claim" at bounding box center [599, 122] width 57 height 23
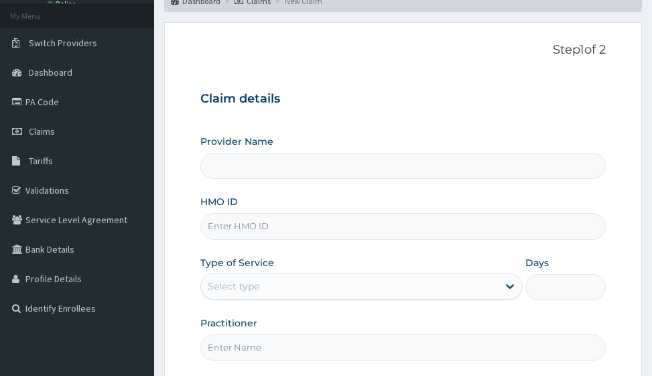
scroll to position [134, 0]
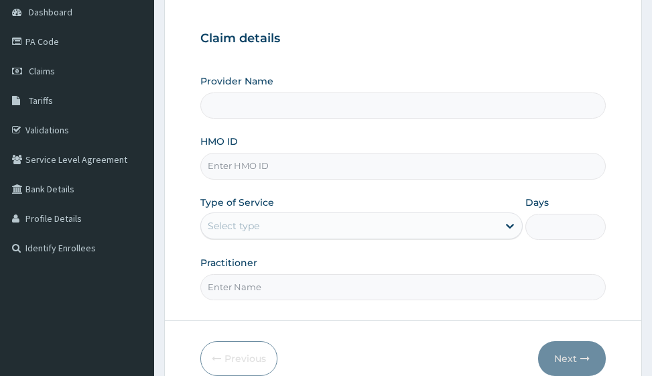
click at [236, 169] on input "HMO ID" at bounding box center [402, 166] width 404 height 26
type input "EN"
type input "Victors Fitness"
type input "1"
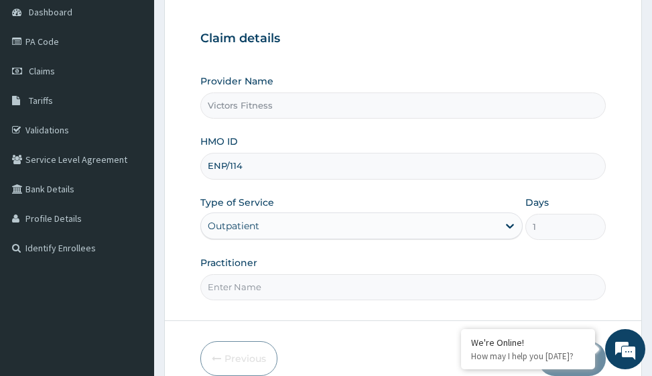
scroll to position [0, 0]
type input "ENP/11425/A"
type input "GYM"
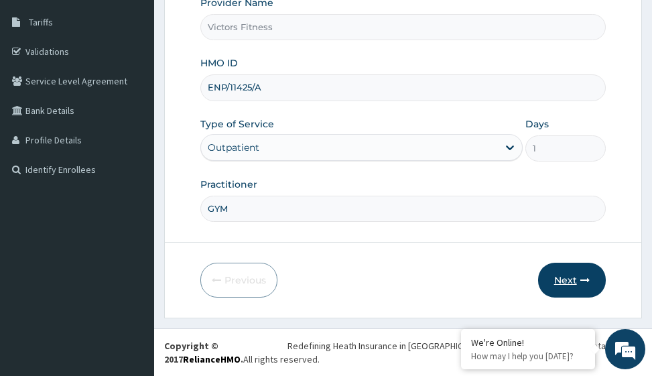
click at [572, 277] on button "Next" at bounding box center [572, 279] width 68 height 35
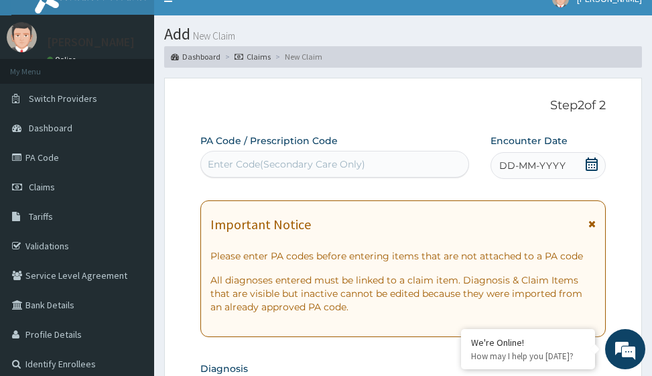
scroll to position [11, 0]
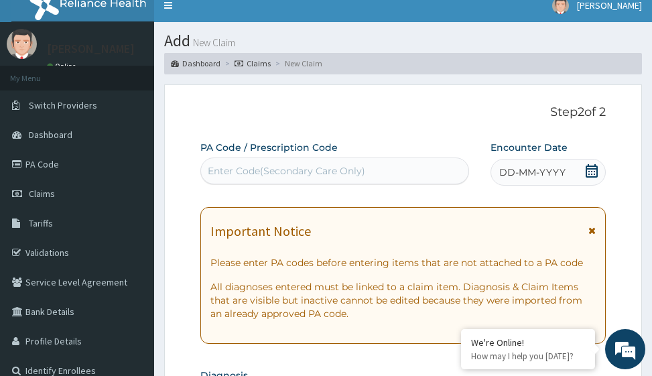
click at [530, 172] on span "DD-MM-YYYY" at bounding box center [532, 171] width 66 height 13
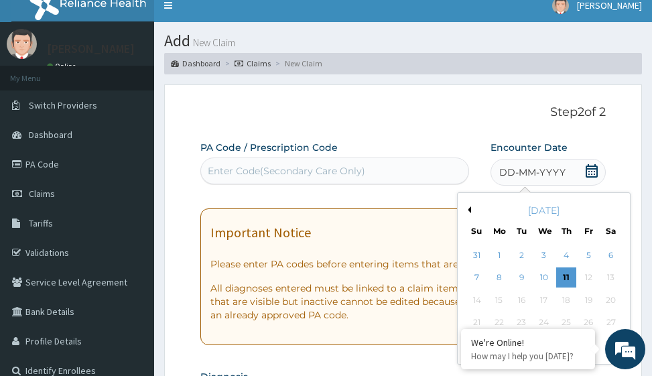
click at [468, 212] on button "Previous Month" at bounding box center [467, 209] width 7 height 7
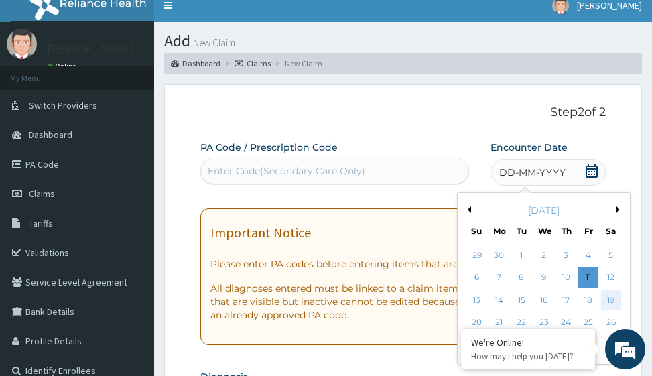
click at [611, 302] on div "19" at bounding box center [611, 300] width 20 height 20
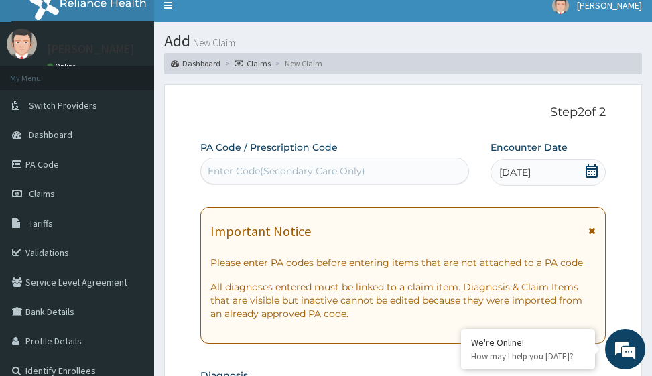
click at [292, 172] on div "Enter Code(Secondary Care Only)" at bounding box center [286, 170] width 157 height 13
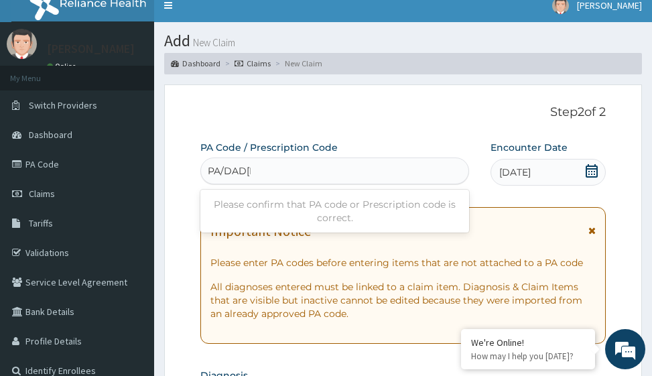
type input "PA/DADD26"
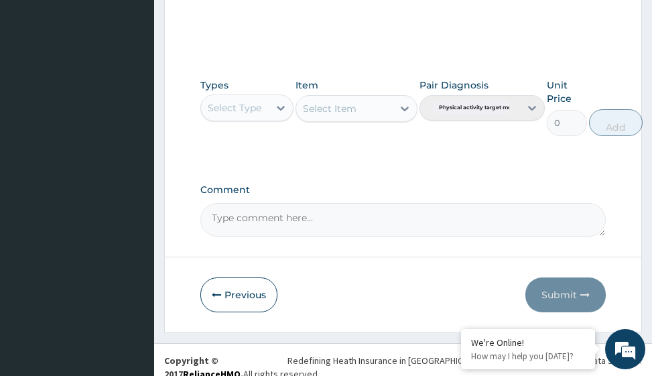
scroll to position [654, 0]
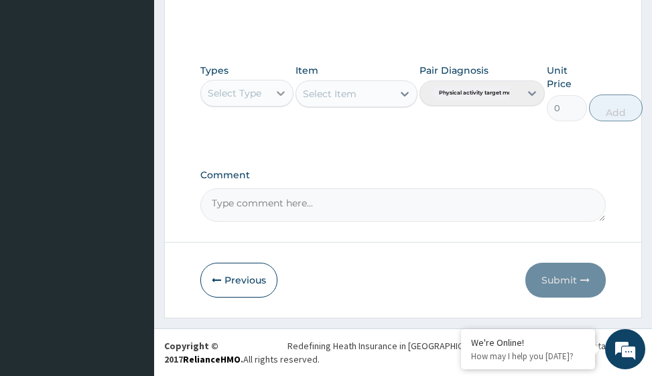
click at [285, 93] on icon at bounding box center [280, 92] width 13 height 13
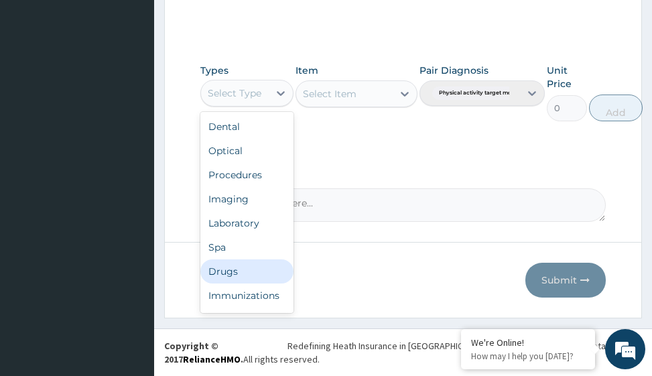
scroll to position [46, 0]
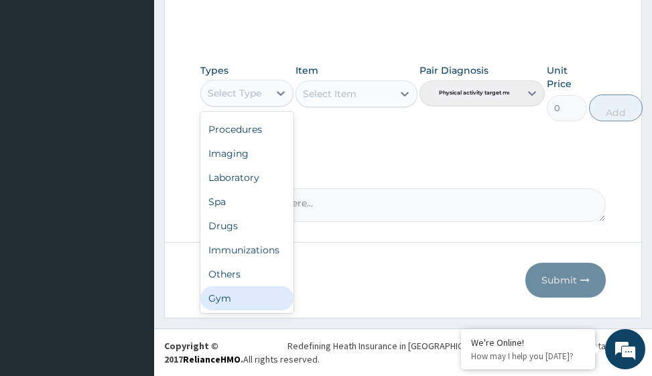
click at [244, 293] on div "Gym" at bounding box center [246, 298] width 93 height 24
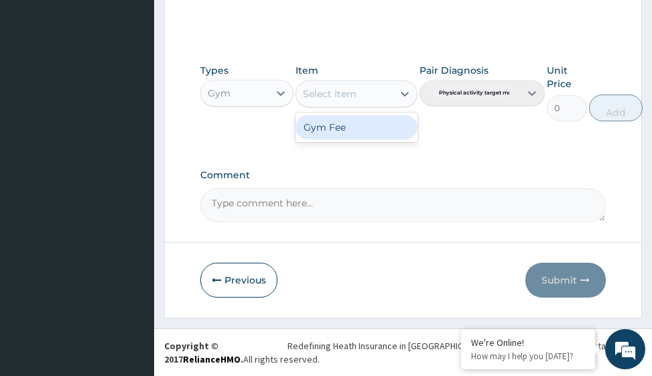
click at [404, 96] on icon at bounding box center [404, 94] width 8 height 5
click at [388, 125] on div "Gym Fee" at bounding box center [355, 127] width 121 height 24
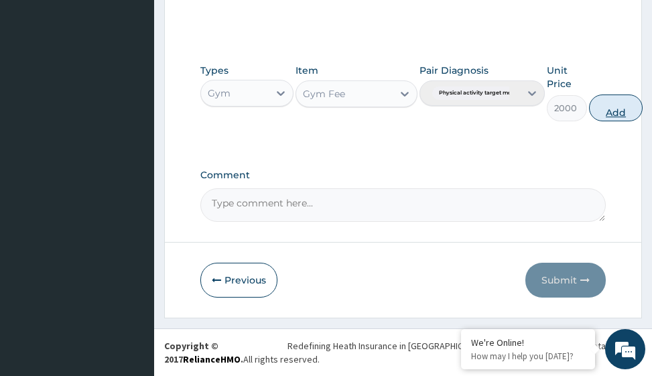
click at [619, 112] on button "Add" at bounding box center [616, 107] width 54 height 27
type input "0"
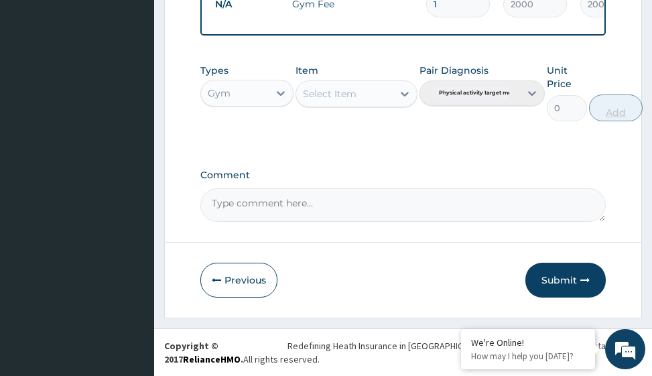
scroll to position [582, 0]
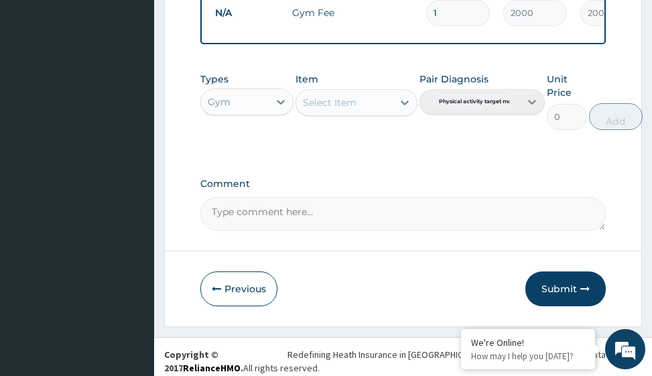
drag, startPoint x: 573, startPoint y: 297, endPoint x: 501, endPoint y: 254, distance: 83.1
click at [568, 297] on button "Submit" at bounding box center [565, 288] width 80 height 35
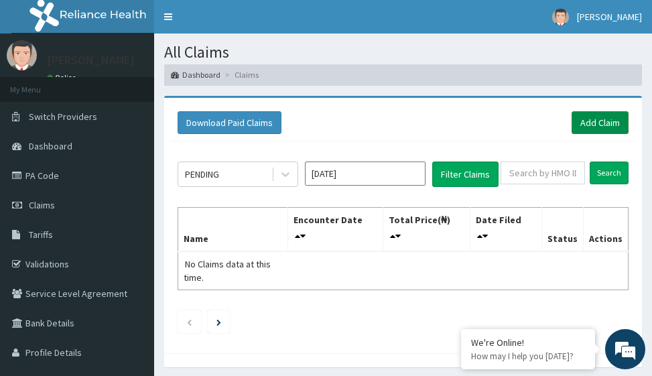
click at [599, 129] on link "Add Claim" at bounding box center [599, 122] width 57 height 23
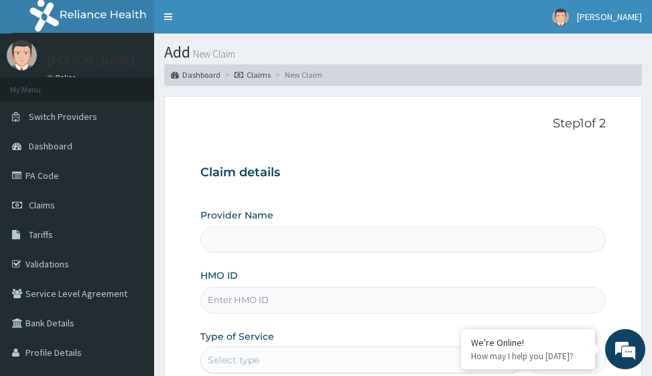
type input "Victors Fitness"
type input "1"
click at [228, 305] on input "HMO ID" at bounding box center [402, 300] width 404 height 26
type input "OVC/10046/A"
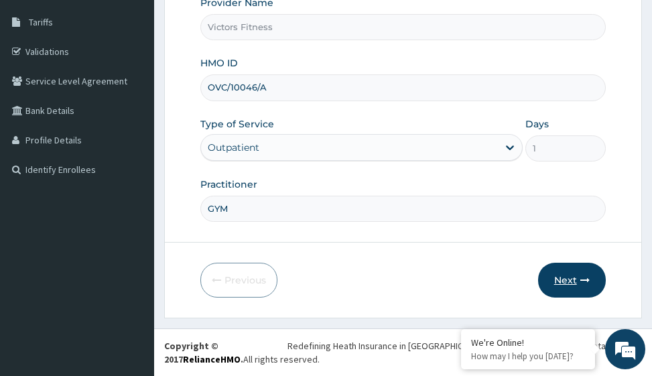
type input "GYM"
click at [565, 279] on button "Next" at bounding box center [572, 279] width 68 height 35
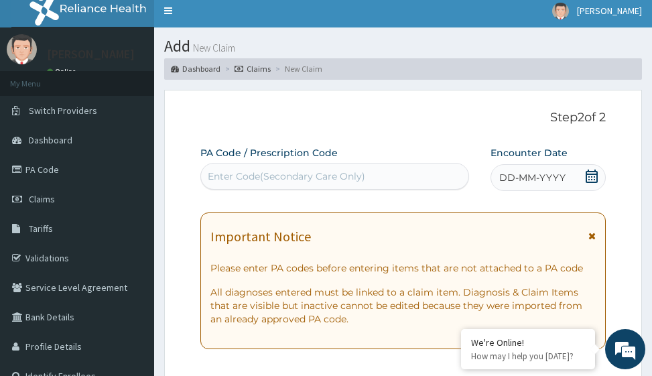
scroll to position [0, 0]
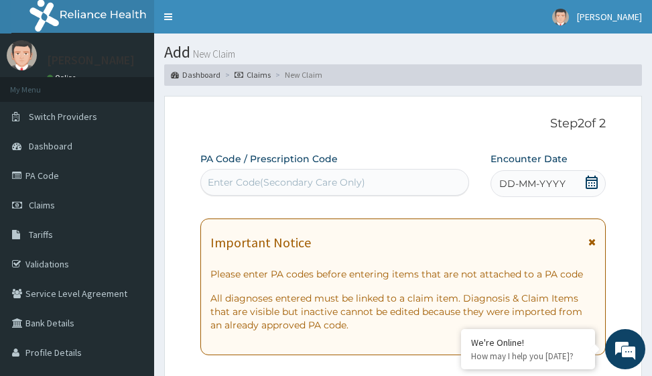
click at [508, 181] on span "DD-MM-YYYY" at bounding box center [532, 183] width 66 height 13
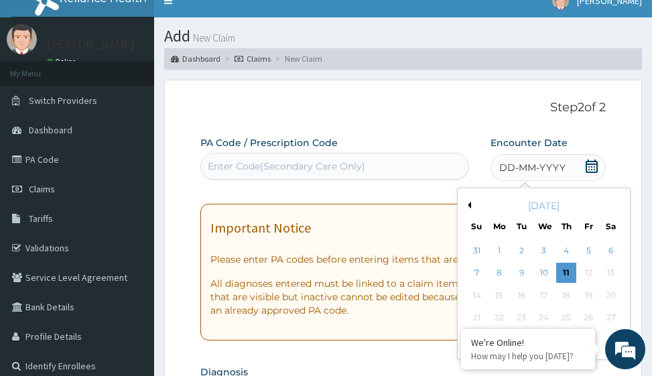
scroll to position [67, 0]
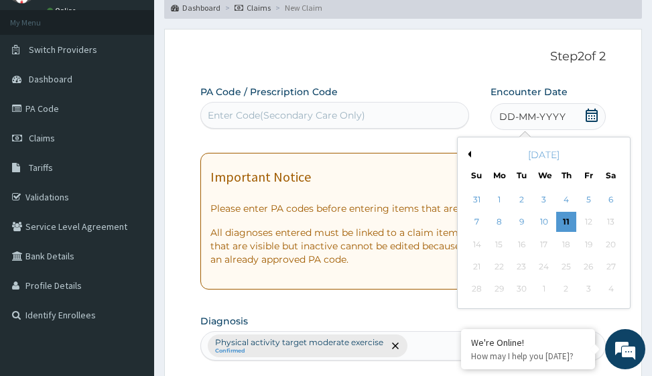
click at [469, 153] on button "Previous Month" at bounding box center [467, 154] width 7 height 7
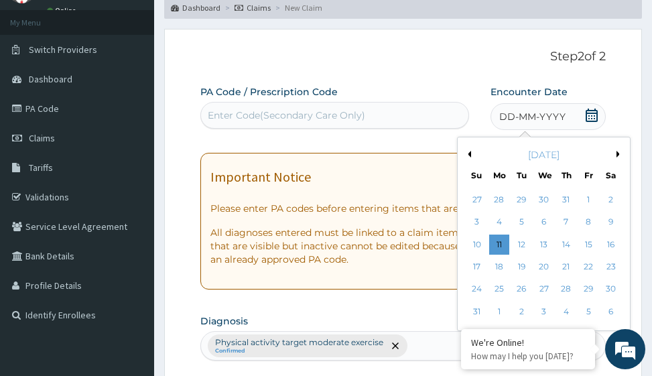
click at [469, 153] on button "Previous Month" at bounding box center [467, 154] width 7 height 7
click at [611, 242] on div "19" at bounding box center [611, 244] width 20 height 20
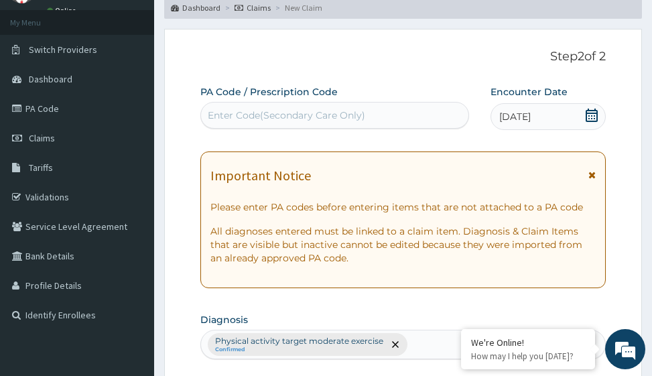
click at [256, 115] on div "Enter Code(Secondary Care Only)" at bounding box center [286, 114] width 157 height 13
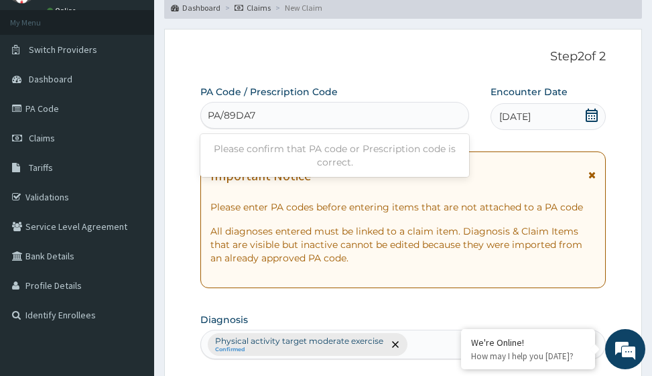
type input "PA/89DA77"
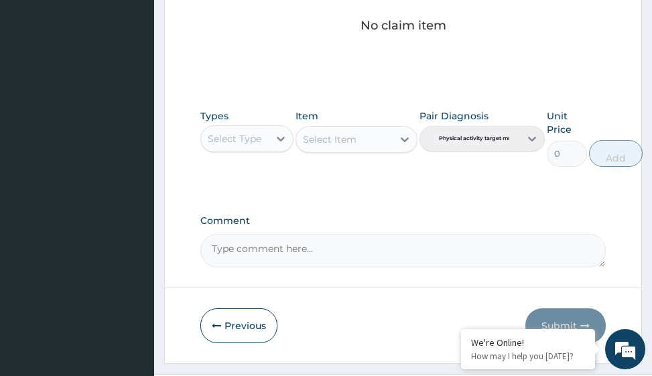
scroll to position [680, 0]
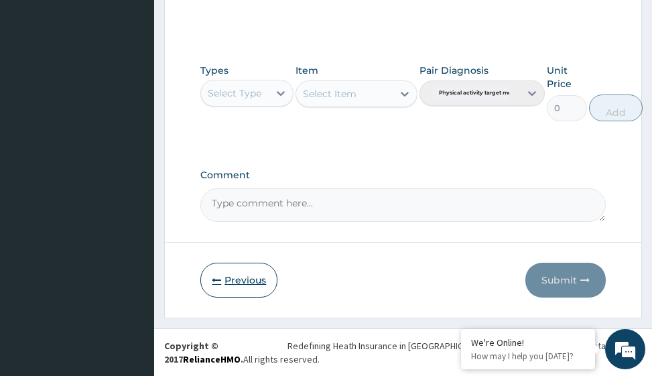
click at [236, 281] on button "Previous" at bounding box center [238, 279] width 77 height 35
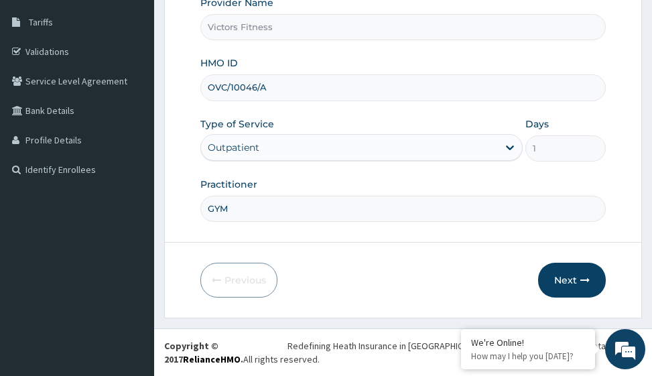
click at [221, 88] on input "OVC/10046/A" at bounding box center [402, 87] width 404 height 26
type input "OVL/10046/A"
click at [548, 283] on button "Next" at bounding box center [572, 279] width 68 height 35
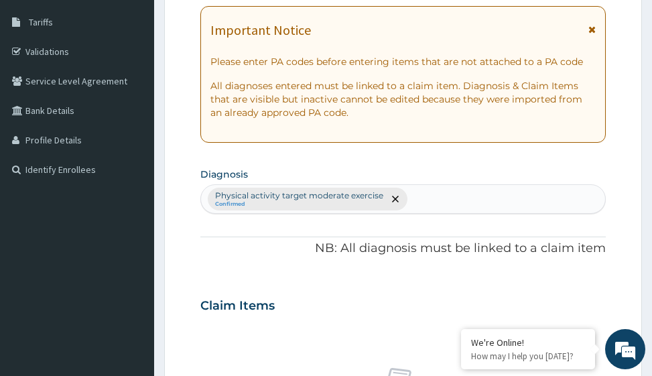
scroll to position [0, 0]
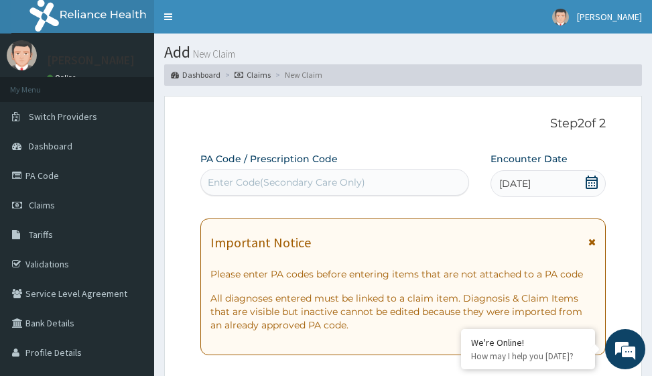
click at [274, 183] on div "Enter Code(Secondary Care Only)" at bounding box center [286, 181] width 157 height 13
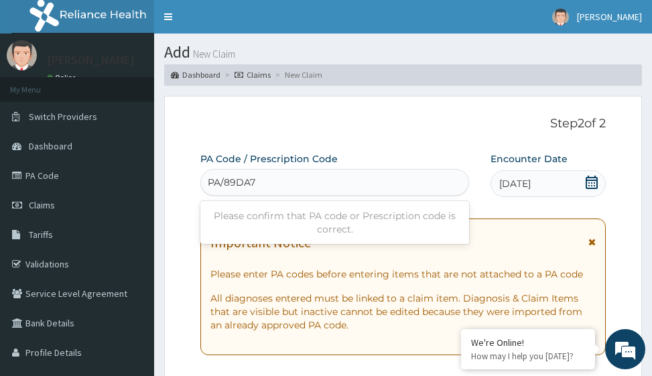
type input "PA/89DA77"
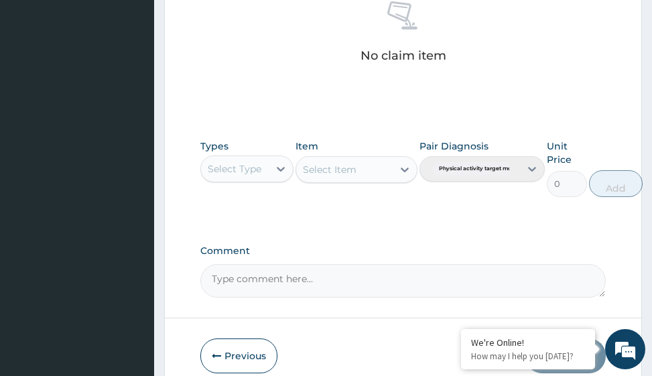
scroll to position [654, 0]
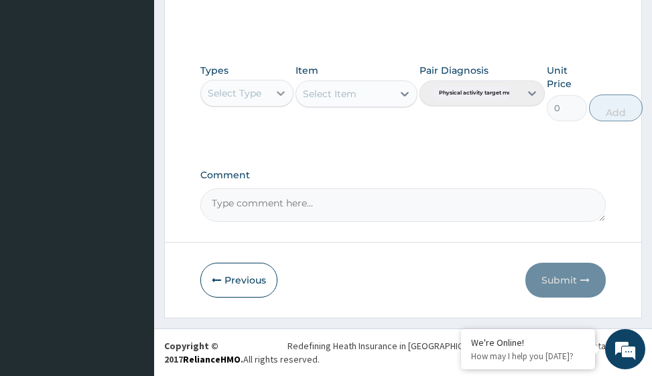
click at [281, 96] on icon at bounding box center [280, 92] width 13 height 13
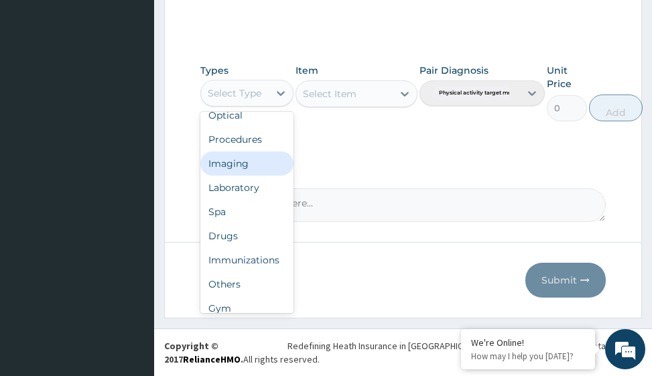
scroll to position [46, 0]
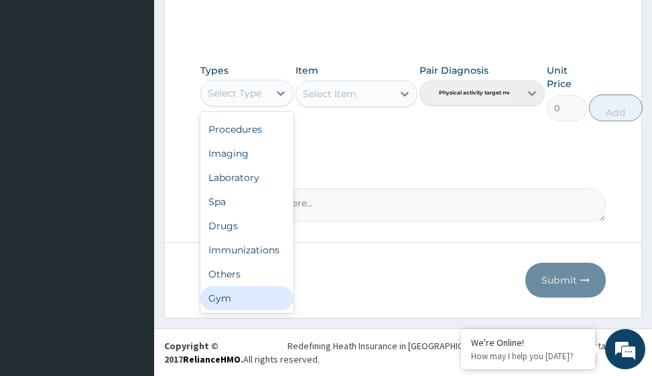
click at [226, 296] on div "Gym" at bounding box center [246, 298] width 93 height 24
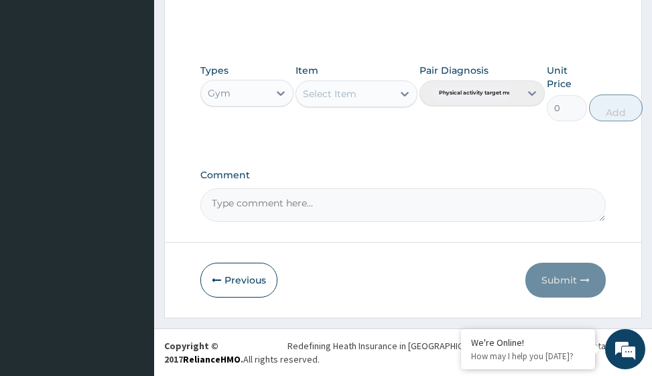
scroll to position [520, 0]
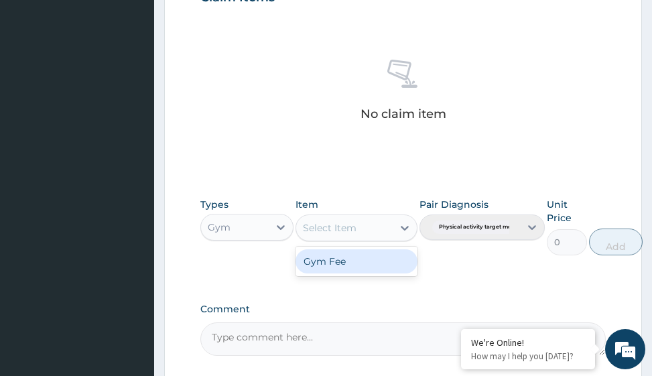
click at [329, 222] on div "Select Item" at bounding box center [330, 227] width 54 height 13
click at [331, 254] on div "Gym Fee" at bounding box center [355, 261] width 121 height 24
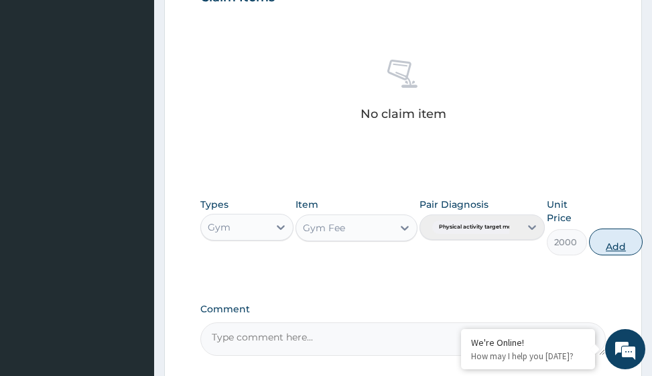
click at [614, 240] on button "Add" at bounding box center [616, 241] width 54 height 27
type input "0"
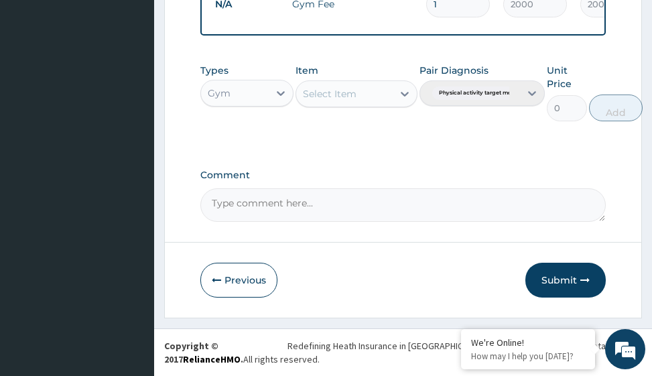
scroll to position [601, 0]
click at [546, 280] on button "Submit" at bounding box center [565, 279] width 80 height 35
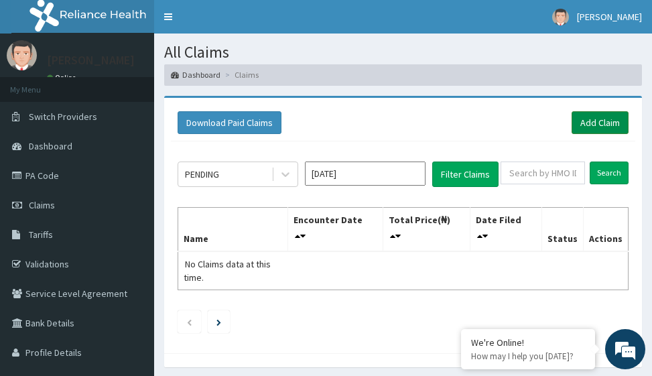
click at [599, 123] on link "Add Claim" at bounding box center [599, 122] width 57 height 23
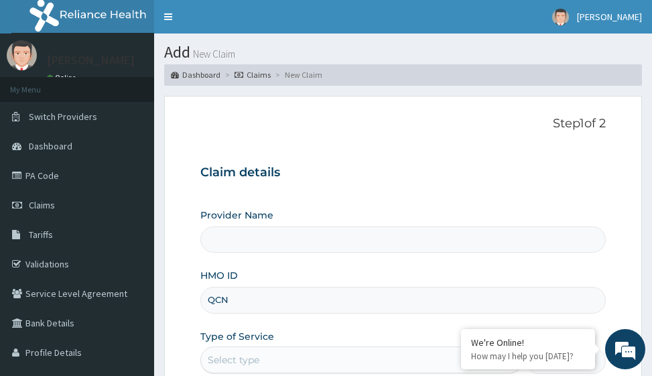
type input "QCN/"
type input "Victors Fitness"
type input "1"
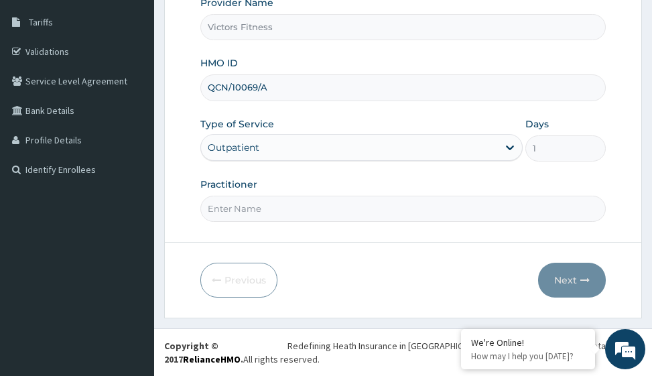
type input "QCN/10069/A"
click at [251, 204] on input "Practitioner" at bounding box center [402, 209] width 404 height 26
type input "GYM"
click at [577, 281] on button "Next" at bounding box center [572, 279] width 68 height 35
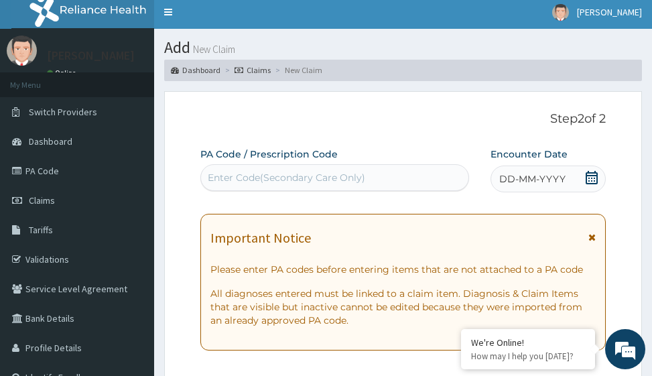
scroll to position [0, 0]
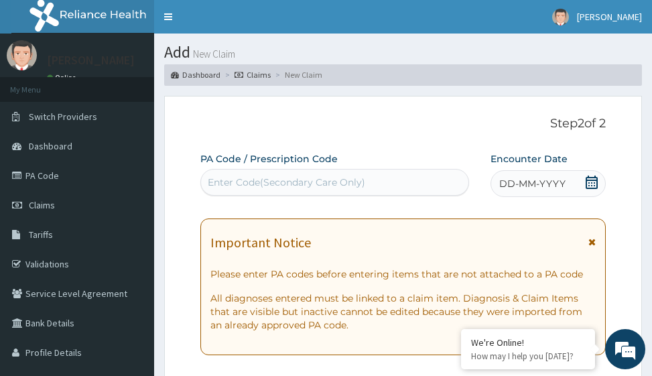
click at [533, 177] on span "DD-MM-YYYY" at bounding box center [532, 183] width 66 height 13
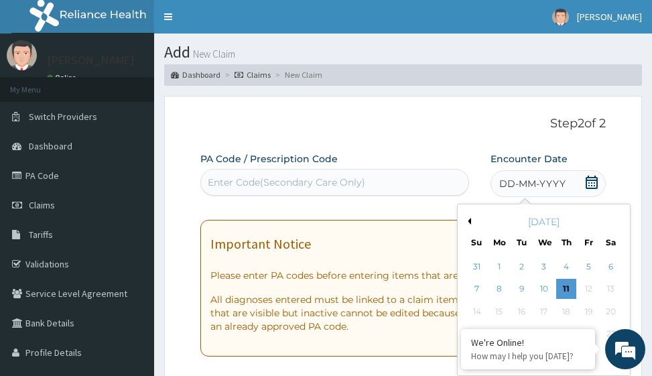
scroll to position [134, 0]
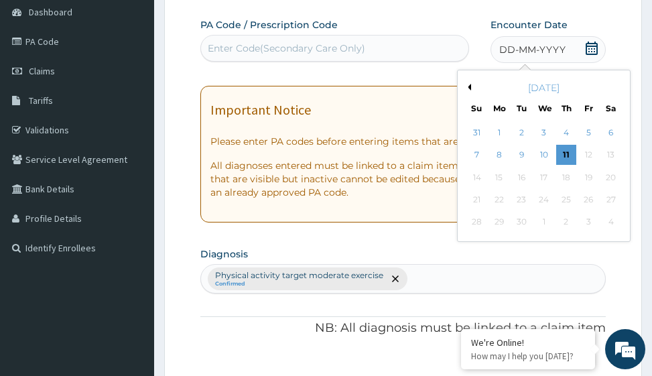
click at [469, 85] on button "Previous Month" at bounding box center [467, 87] width 7 height 7
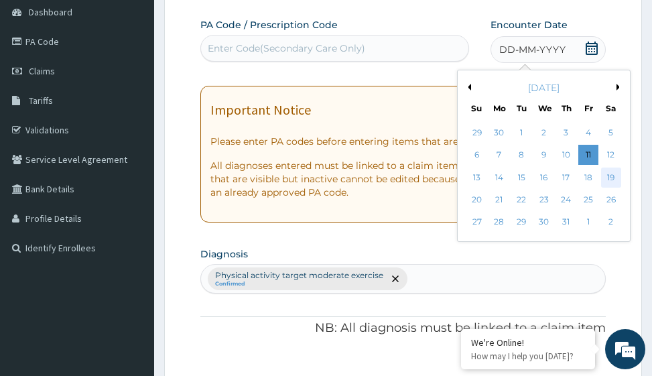
click at [608, 176] on div "19" at bounding box center [611, 177] width 20 height 20
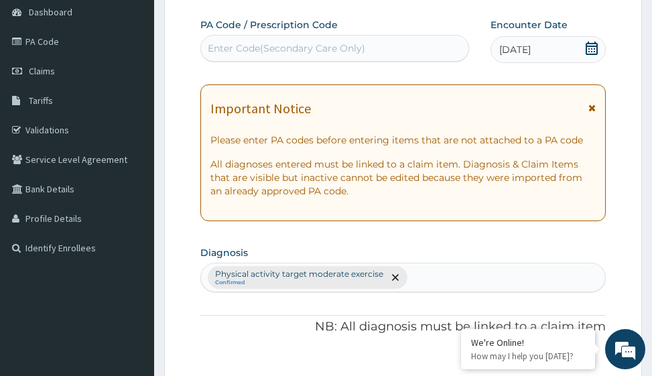
click at [224, 50] on div "Enter Code(Secondary Care Only)" at bounding box center [286, 48] width 157 height 13
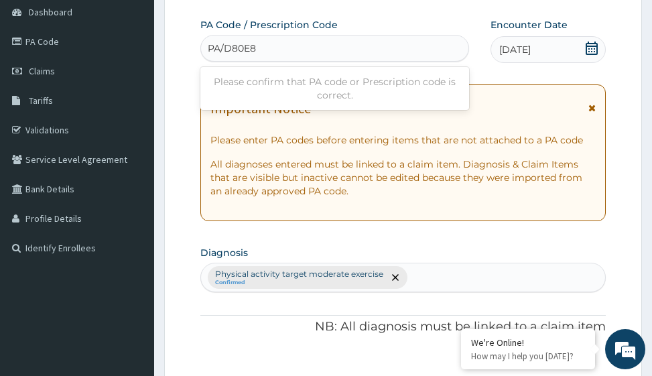
type input "PA/D80E8A"
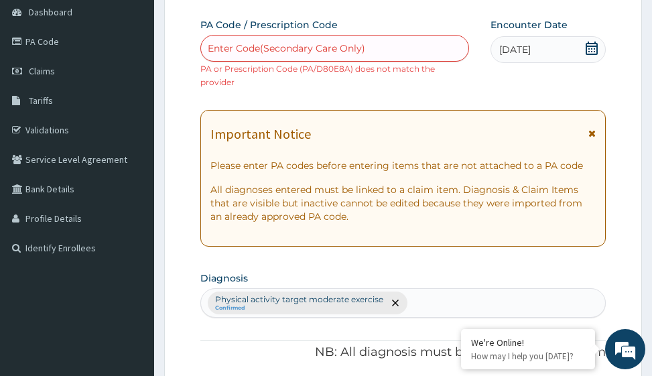
click at [318, 48] on div "Enter Code(Secondary Care Only)" at bounding box center [286, 48] width 157 height 13
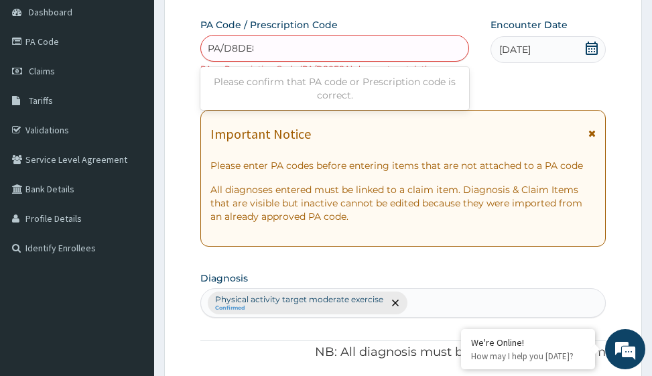
type input "PA/D8DE8A"
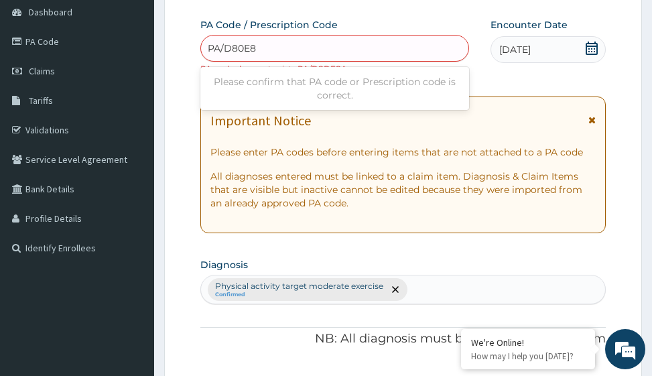
type input "PA/D80E8A"
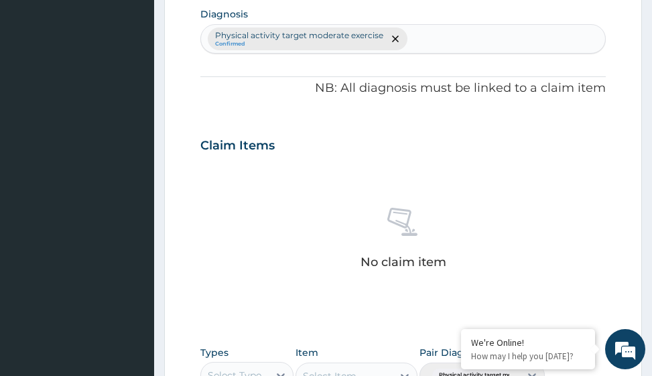
scroll to position [469, 0]
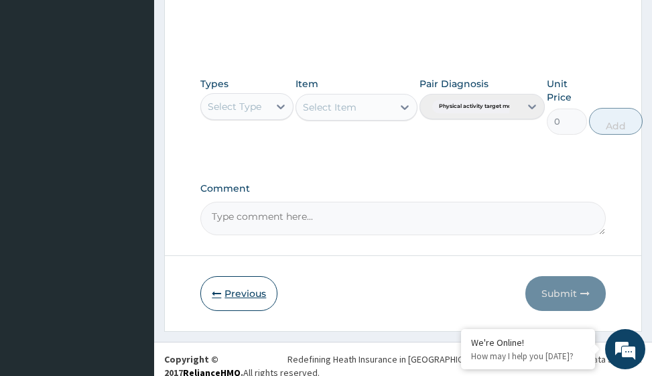
click at [241, 281] on button "Previous" at bounding box center [238, 293] width 77 height 35
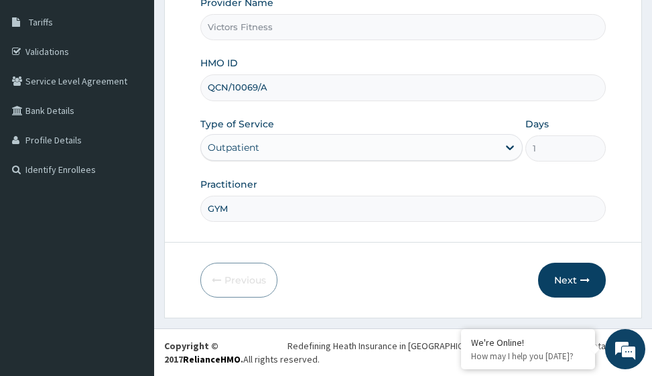
drag, startPoint x: 276, startPoint y: 86, endPoint x: 201, endPoint y: 87, distance: 75.0
click at [201, 87] on input "QCN/10069/A" at bounding box center [402, 87] width 404 height 26
type input "MHT/10023/A"
click at [568, 279] on button "Next" at bounding box center [572, 279] width 68 height 35
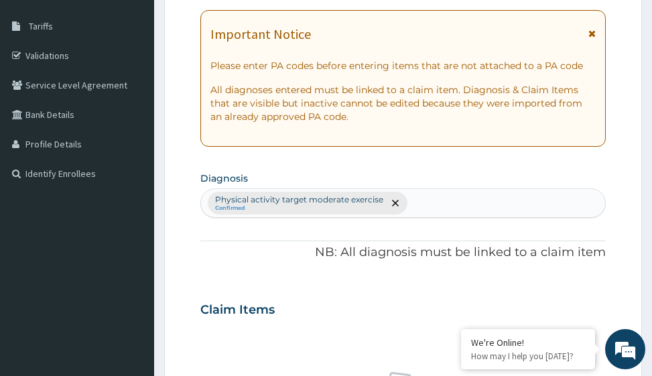
scroll to position [11, 0]
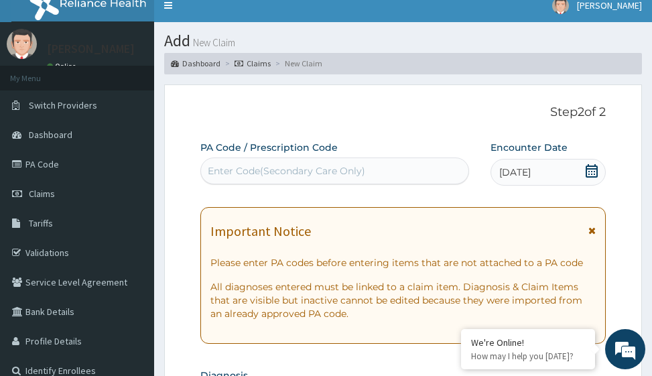
click at [263, 167] on div "Enter Code(Secondary Care Only)" at bounding box center [286, 170] width 157 height 13
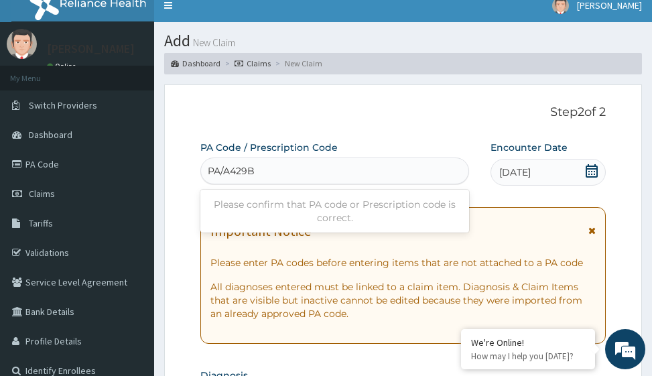
type input "PA/A429BF"
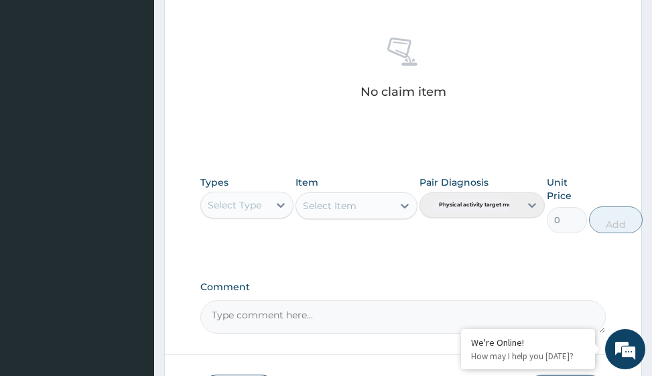
scroll to position [654, 0]
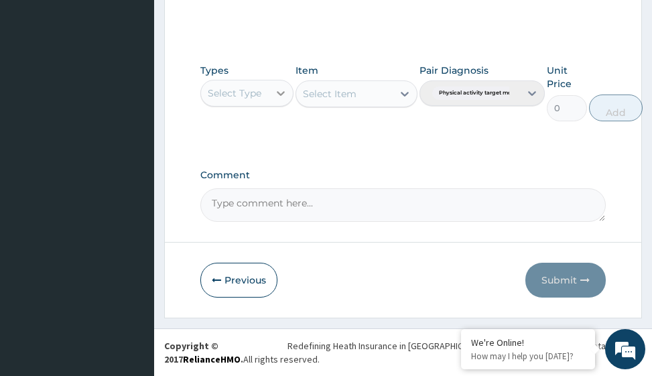
click at [284, 92] on icon at bounding box center [281, 93] width 8 height 5
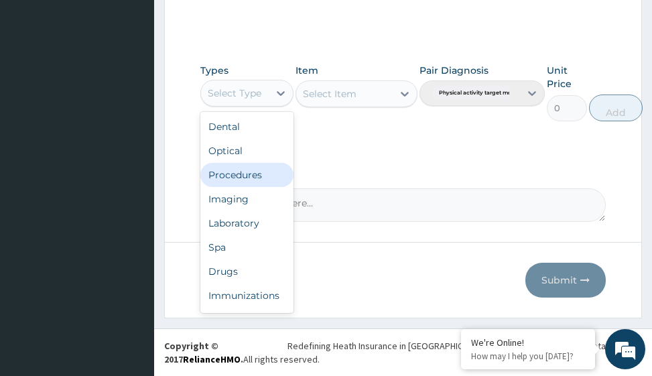
scroll to position [46, 0]
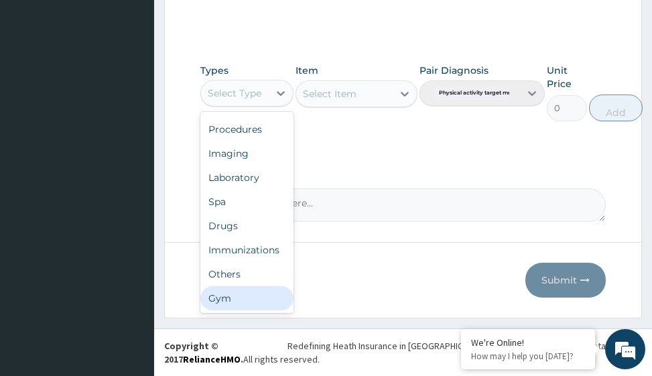
click at [236, 307] on div "Gym" at bounding box center [246, 298] width 93 height 24
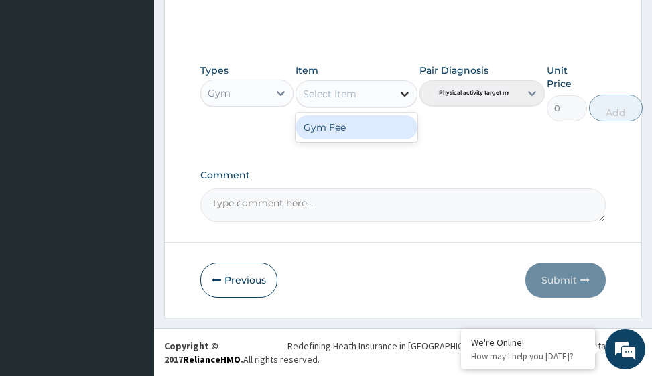
click at [405, 95] on icon at bounding box center [404, 94] width 8 height 5
click at [362, 134] on div "Gym Fee" at bounding box center [355, 127] width 121 height 24
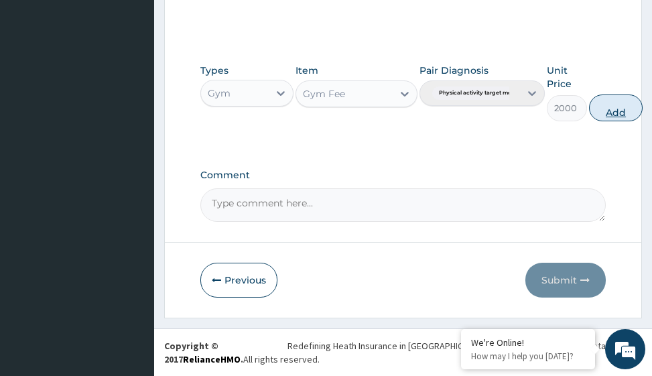
click at [613, 106] on button "Add" at bounding box center [616, 107] width 54 height 27
type input "0"
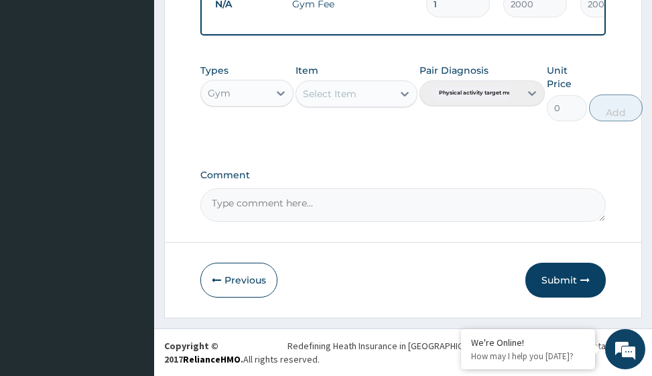
scroll to position [582, 0]
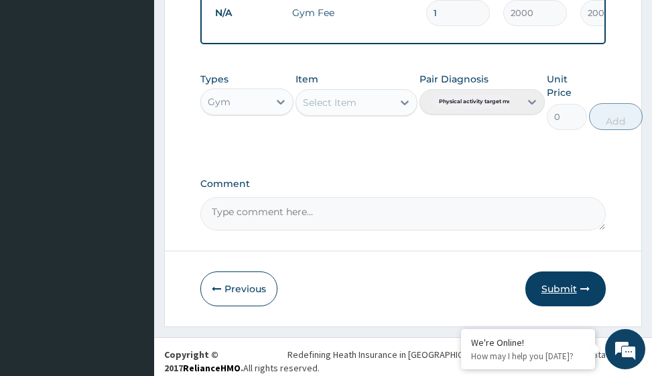
click at [558, 295] on button "Submit" at bounding box center [565, 288] width 80 height 35
